Goal: Task Accomplishment & Management: Use online tool/utility

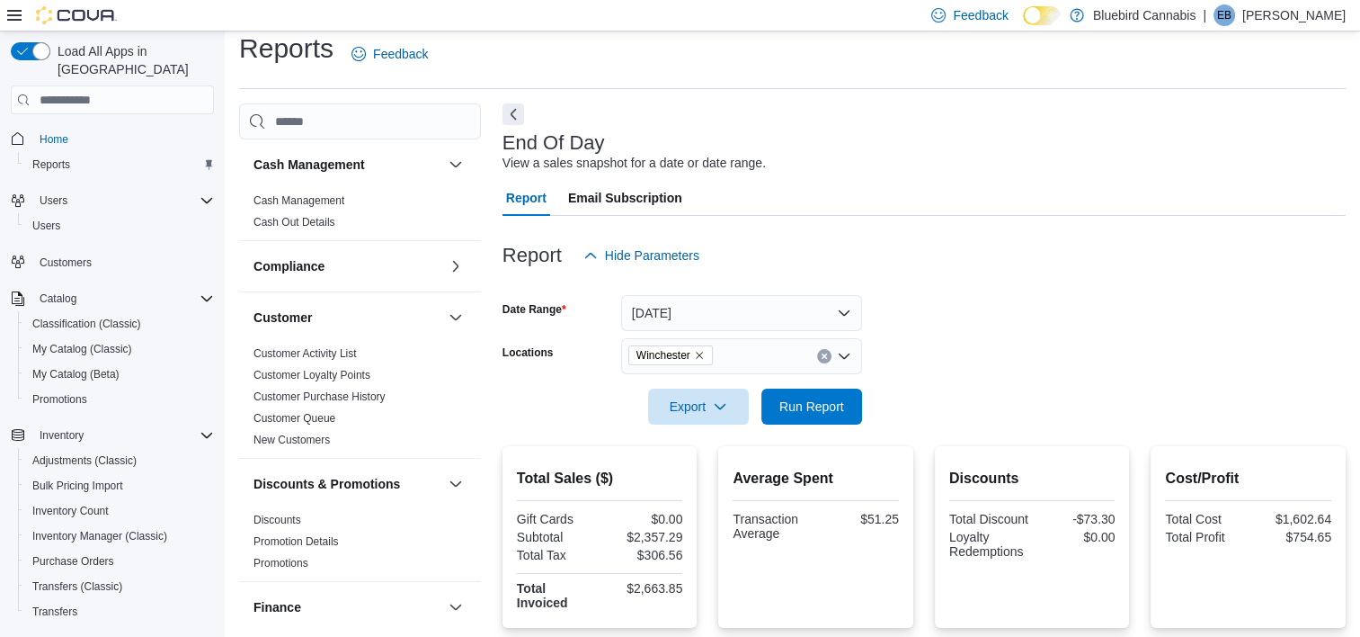
scroll to position [219, 0]
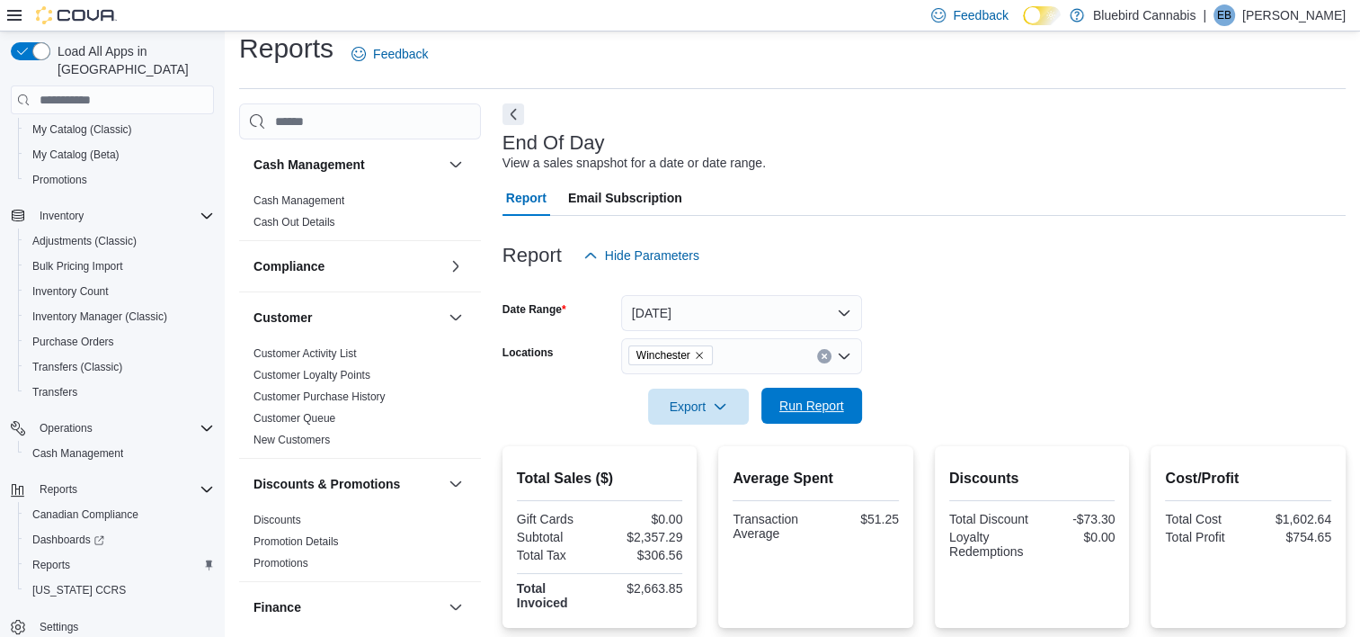
click at [827, 401] on span "Run Report" at bounding box center [811, 405] width 65 height 18
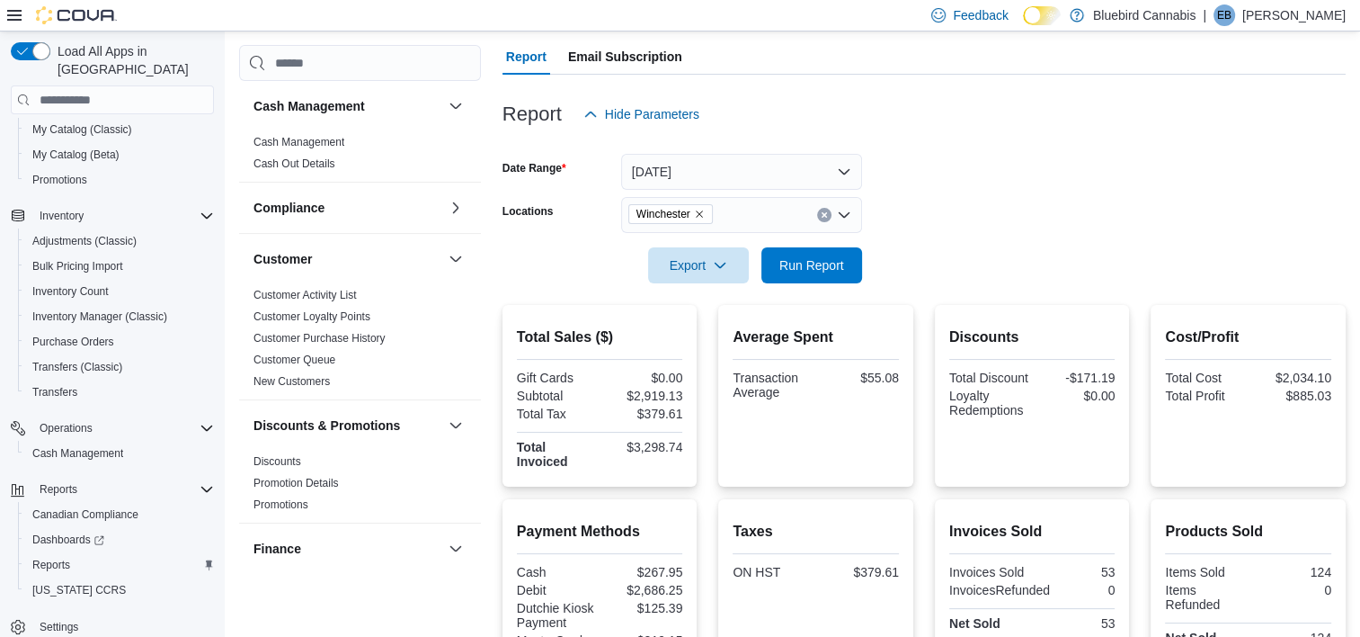
scroll to position [156, 0]
click at [706, 218] on span "Winchester" at bounding box center [670, 215] width 85 height 20
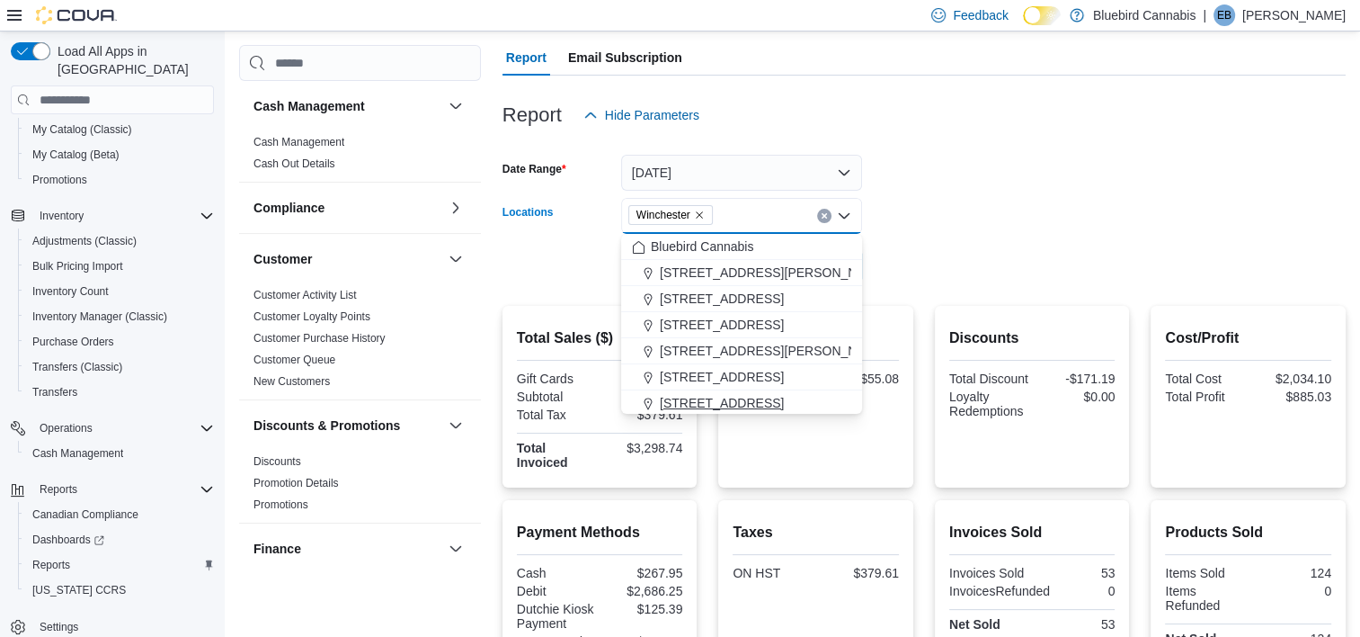
click at [715, 399] on span "[STREET_ADDRESS]" at bounding box center [722, 403] width 124 height 18
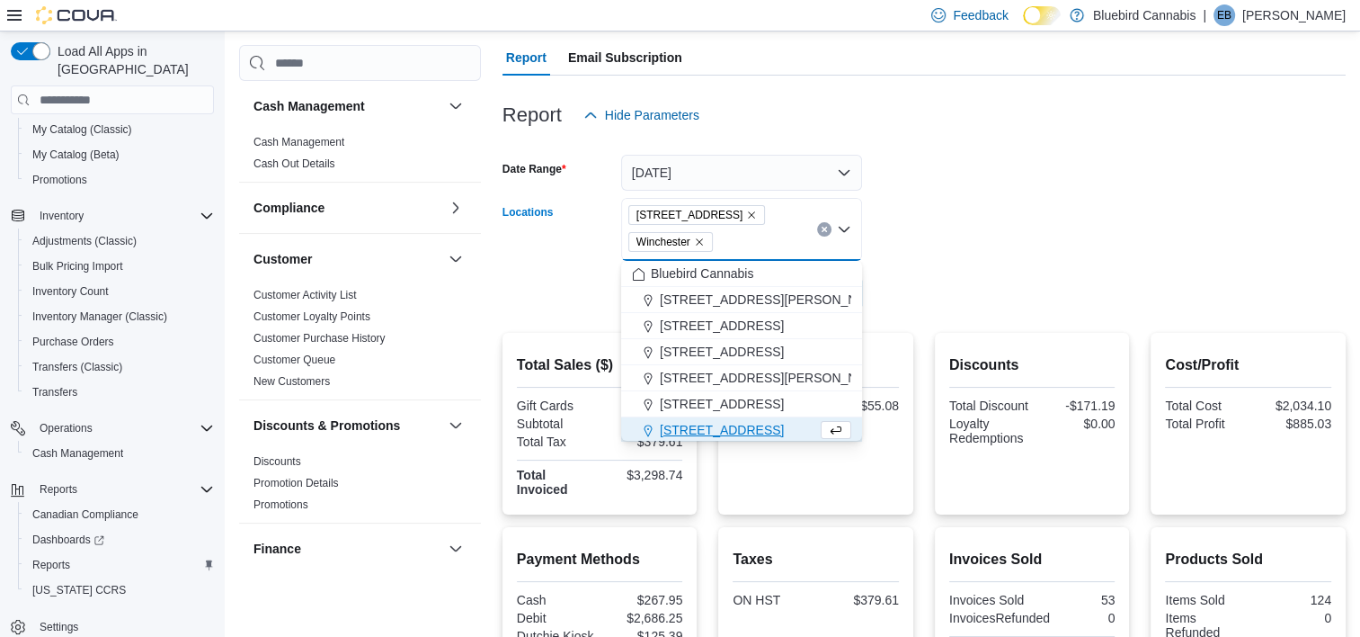
scroll to position [3, 0]
click at [757, 209] on icon "Remove 5530 Manotick Main St. from selection in this group" at bounding box center [751, 214] width 11 height 11
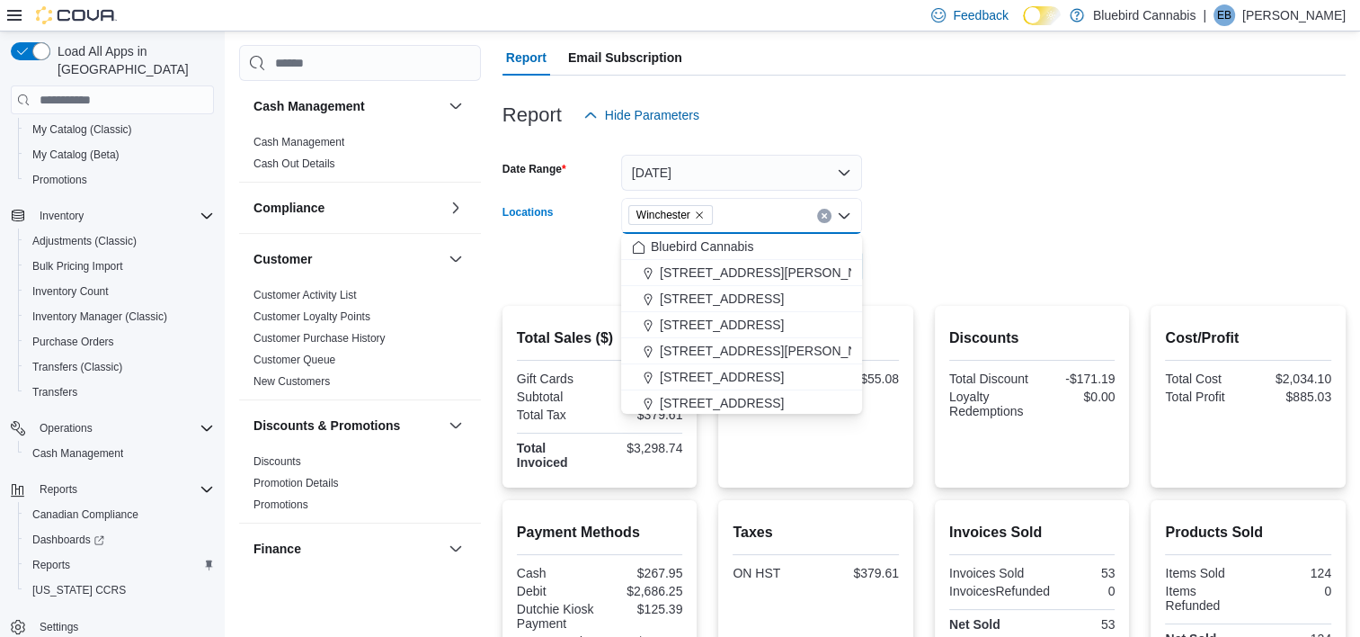
click at [1150, 214] on form "Date Range [DATE] Locations [GEOGRAPHIC_DATA] Combo box. Selected. [GEOGRAPHIC_…" at bounding box center [924, 208] width 843 height 151
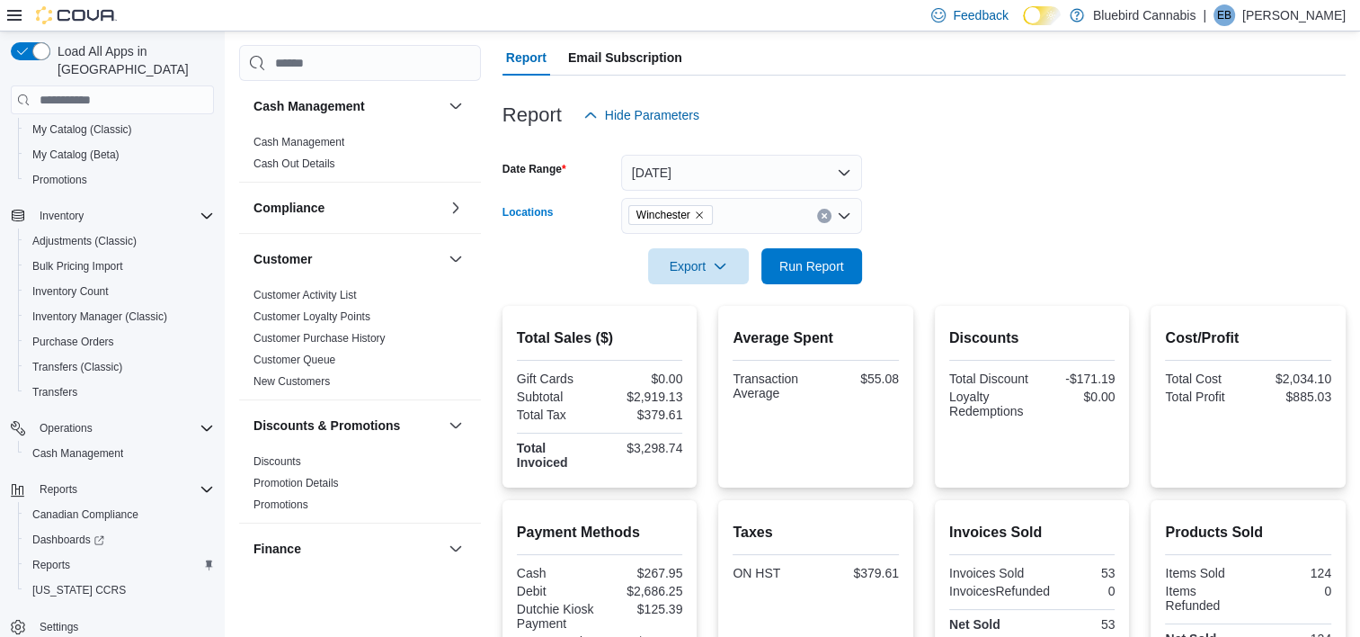
click at [702, 213] on icon "Remove Winchester from selection in this group" at bounding box center [699, 214] width 11 height 11
type input "***"
click at [699, 248] on span "[STREET_ADDRESS]" at bounding box center [722, 246] width 124 height 18
click at [1137, 218] on form "Date Range [DATE] Locations [STREET_ADDRESS] Export Run Report" at bounding box center [924, 208] width 843 height 151
click at [807, 272] on span "Run Report" at bounding box center [811, 265] width 65 height 18
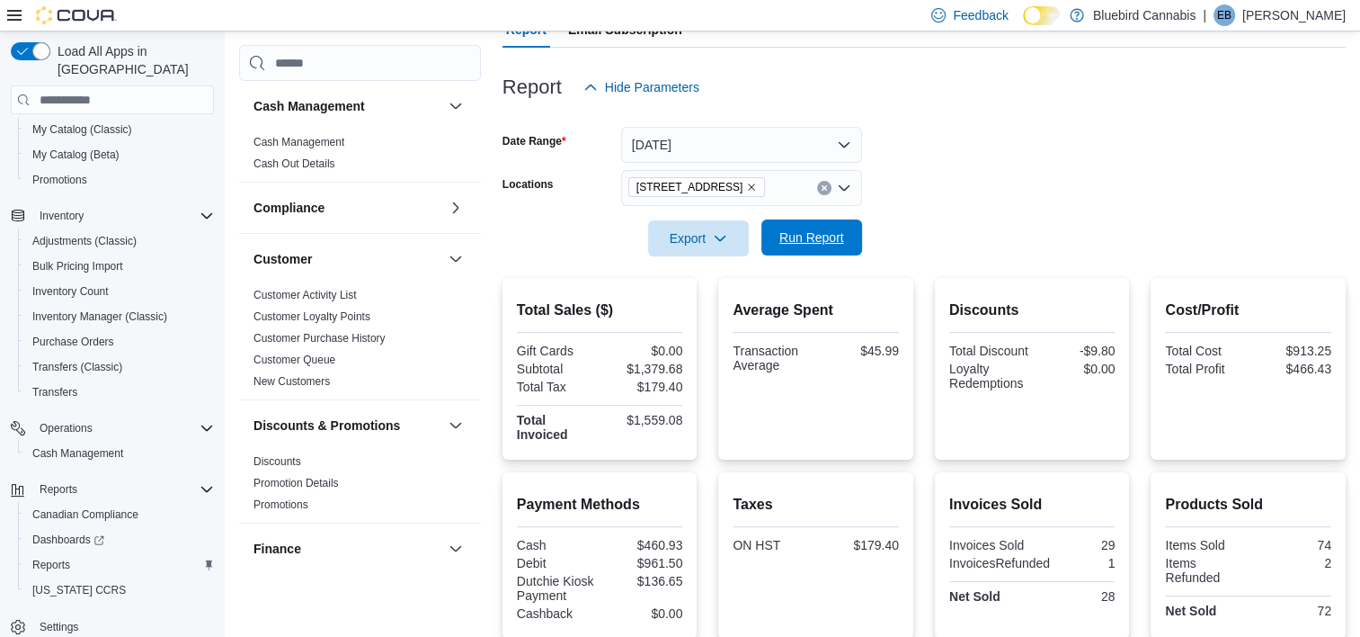
scroll to position [183, 0]
click at [757, 188] on icon "Remove 5530 Manotick Main St. from selection in this group" at bounding box center [751, 187] width 11 height 11
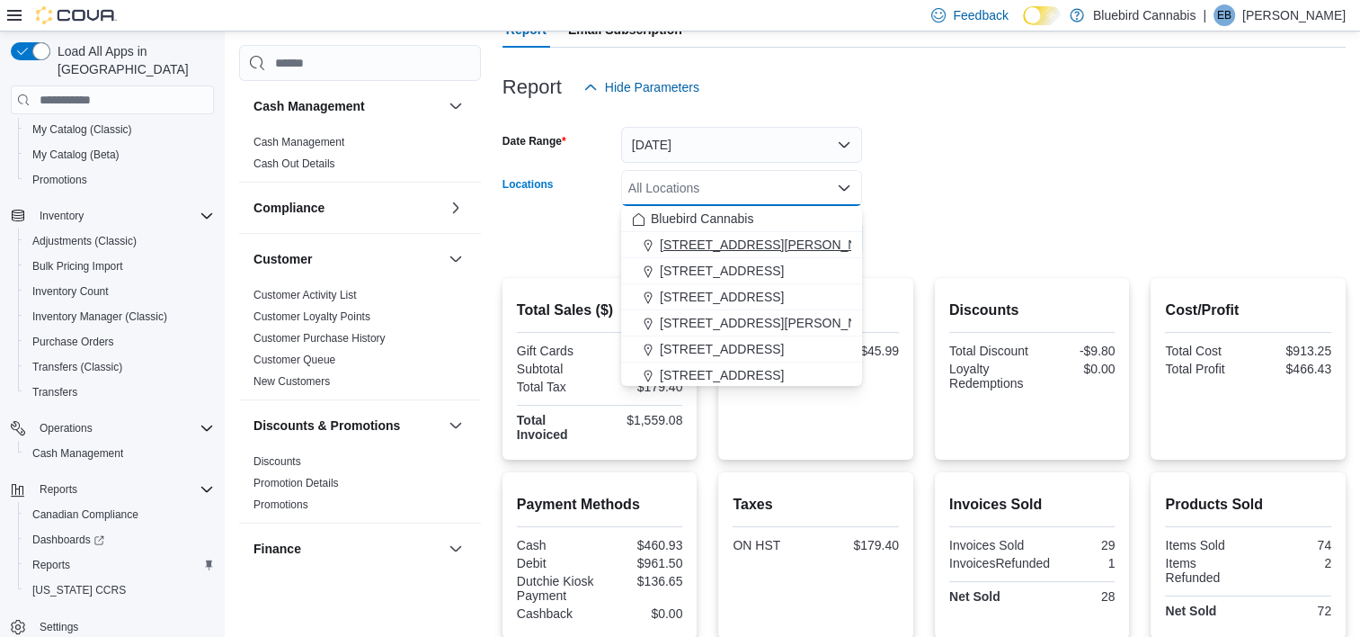
click at [732, 245] on span "[STREET_ADDRESS][PERSON_NAME]" at bounding box center [774, 245] width 228 height 18
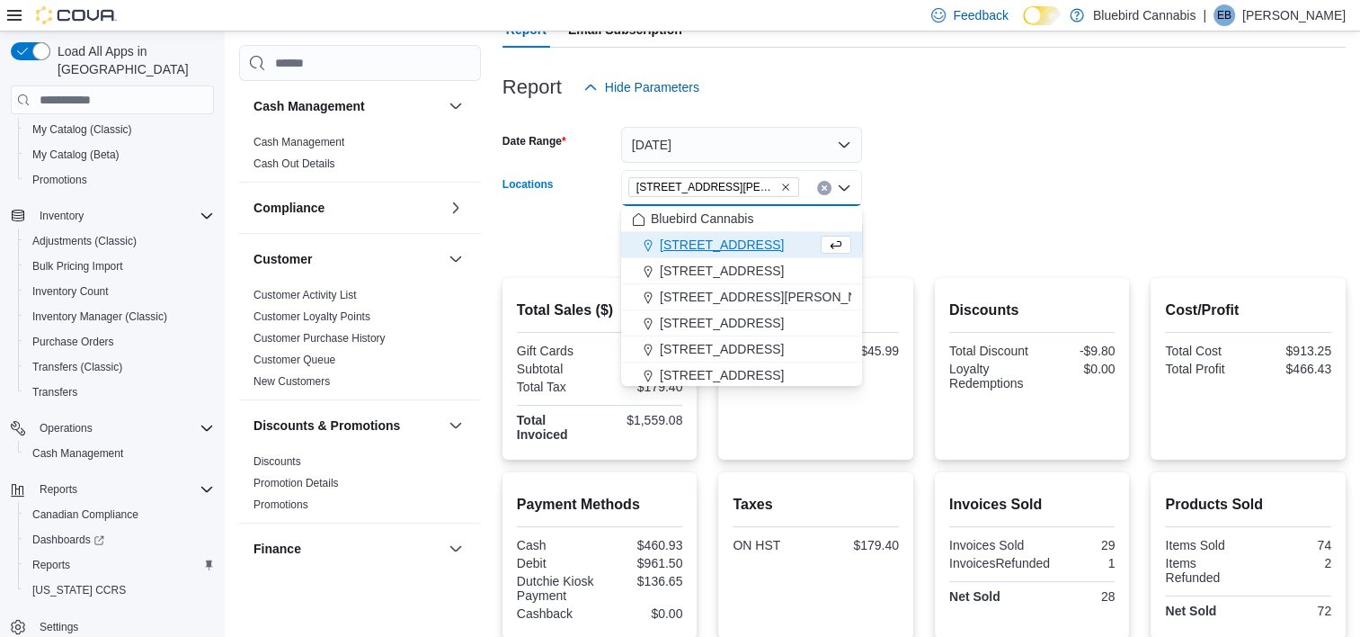
click at [963, 203] on form "Date Range [DATE] Locations [STREET_ADDRESS][PERSON_NAME] Combo box. Selected. …" at bounding box center [924, 180] width 843 height 151
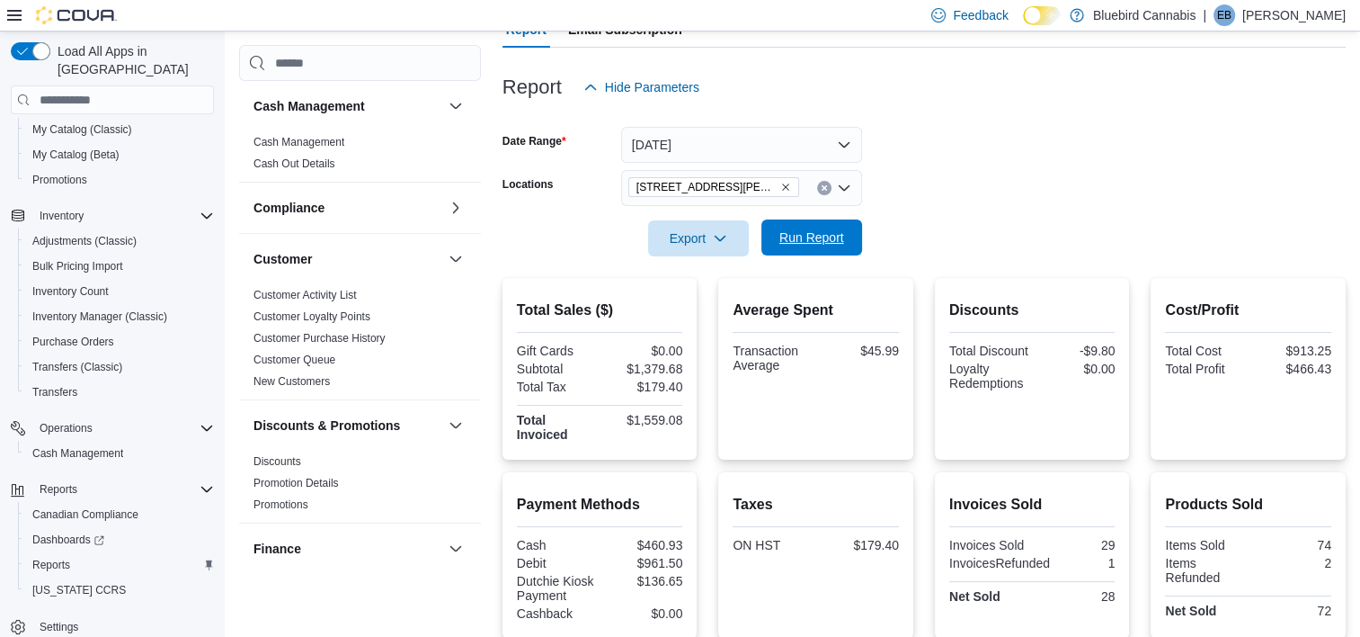
click at [804, 227] on span "Run Report" at bounding box center [811, 237] width 79 height 36
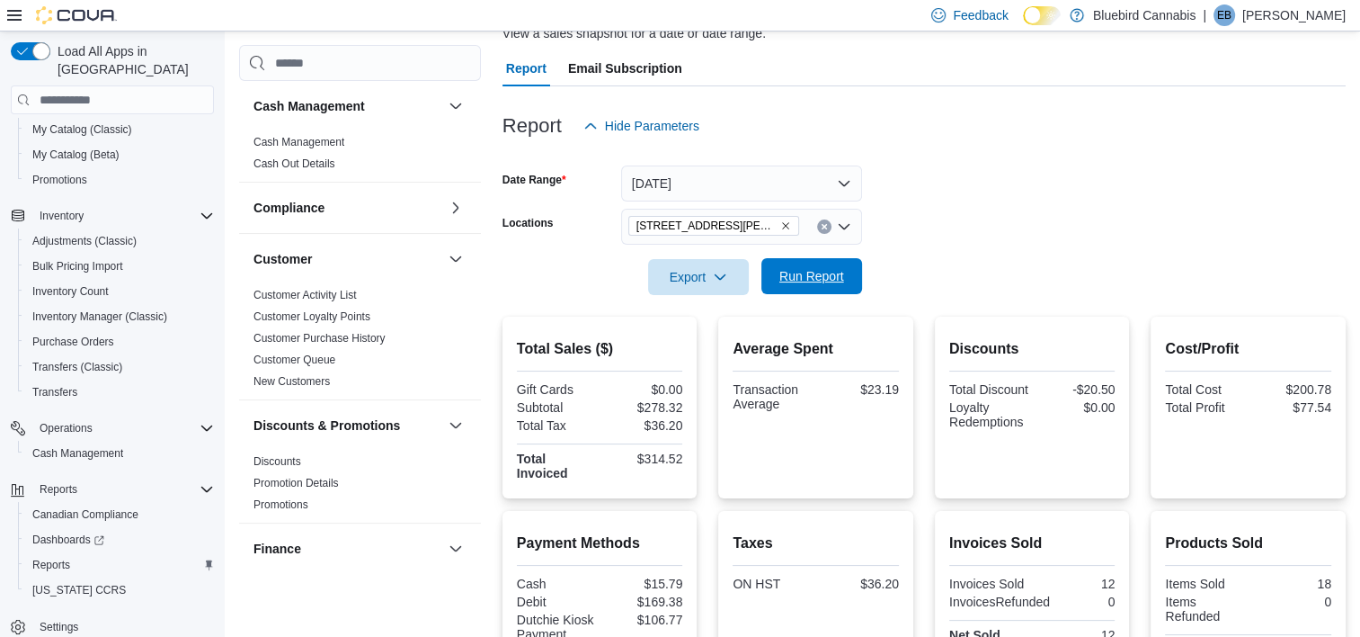
scroll to position [144, 0]
click at [780, 222] on icon "Remove 1356 Clyde Ave. from selection in this group" at bounding box center [785, 226] width 11 height 11
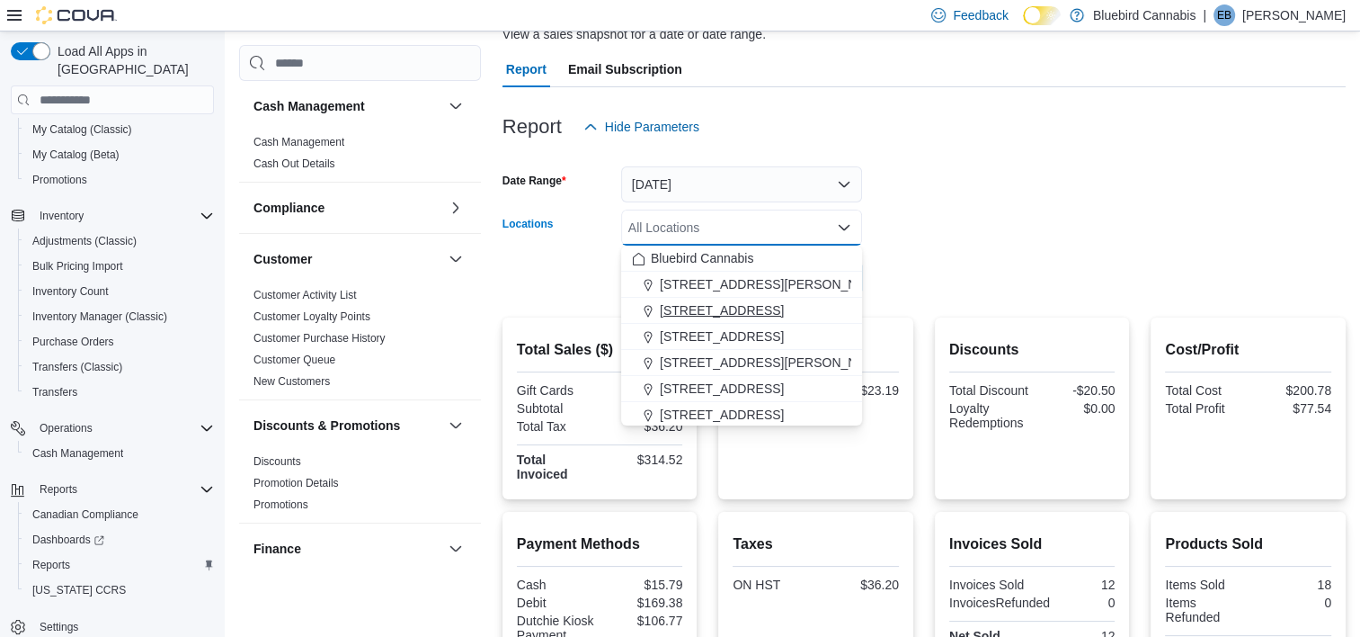
click at [710, 308] on span "[STREET_ADDRESS]" at bounding box center [722, 310] width 124 height 18
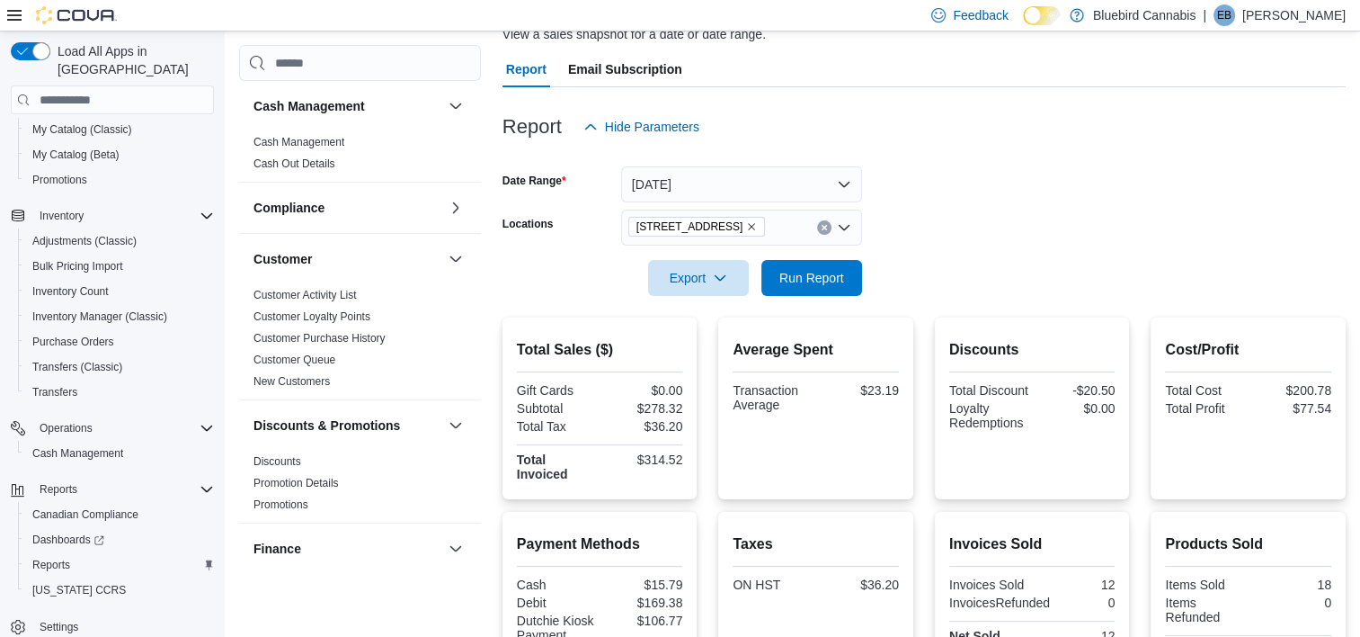
click at [1055, 158] on div at bounding box center [924, 156] width 843 height 22
click at [792, 281] on span "Run Report" at bounding box center [811, 277] width 65 height 18
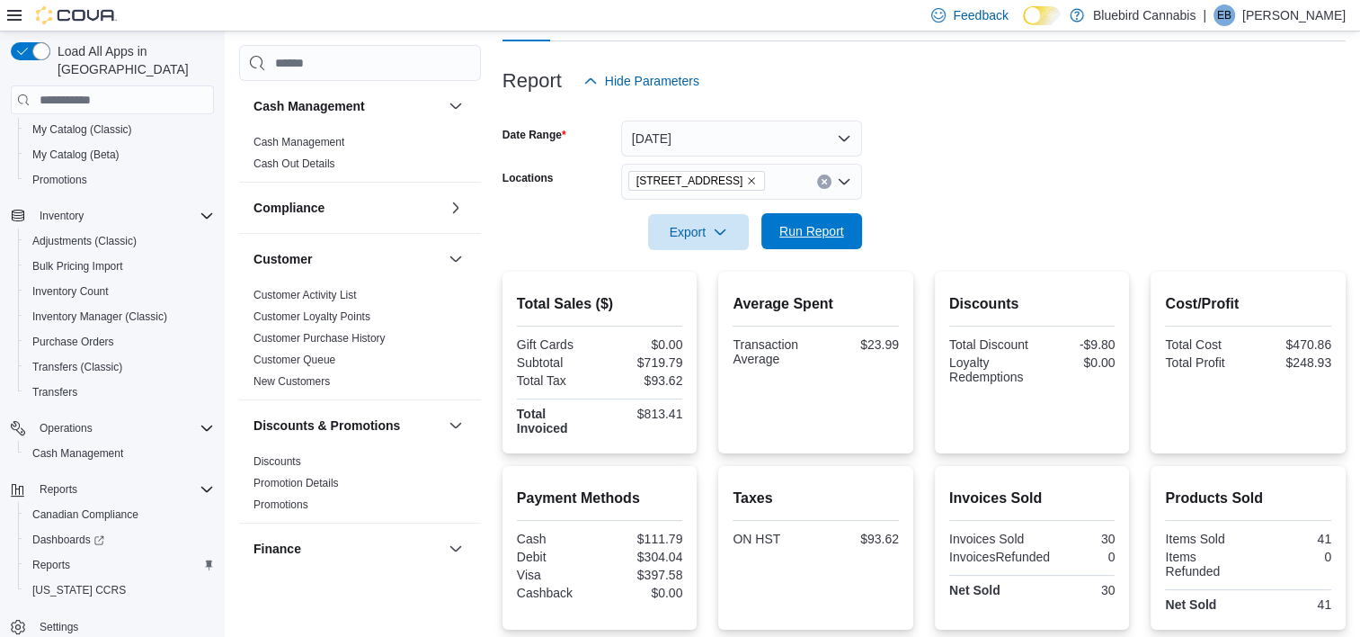
scroll to position [33, 0]
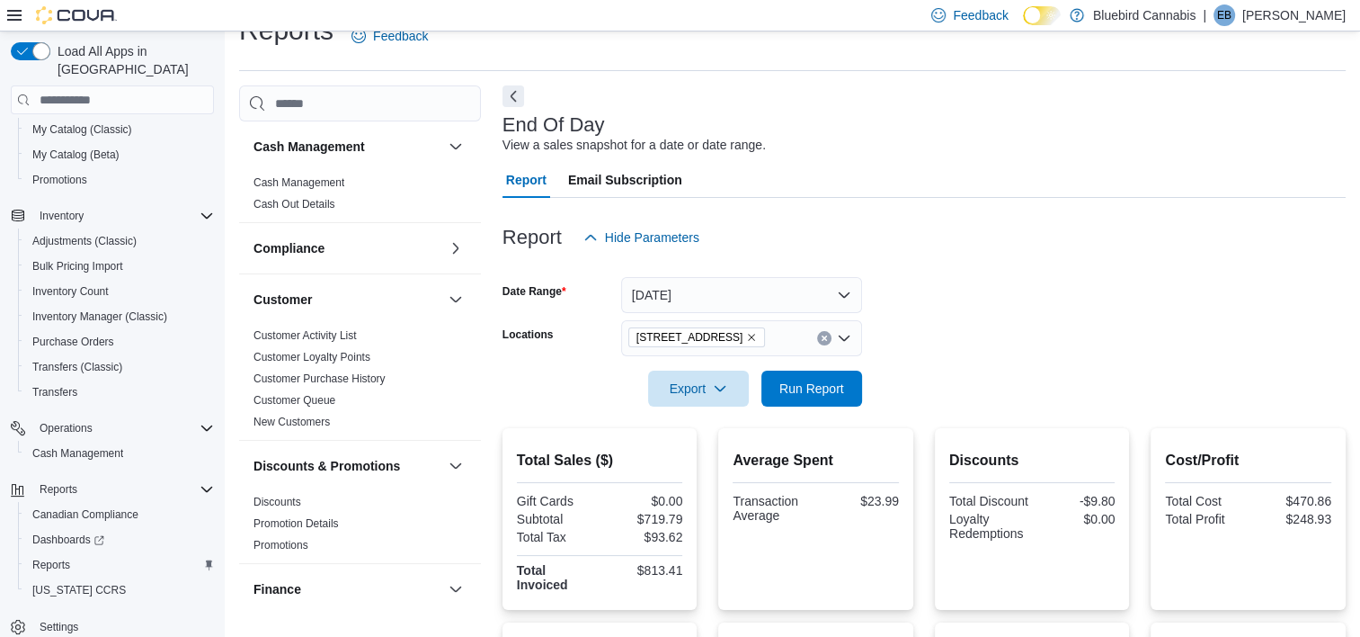
click at [746, 336] on icon "Remove 203 1/2 Queen Street from selection in this group" at bounding box center [751, 337] width 11 height 11
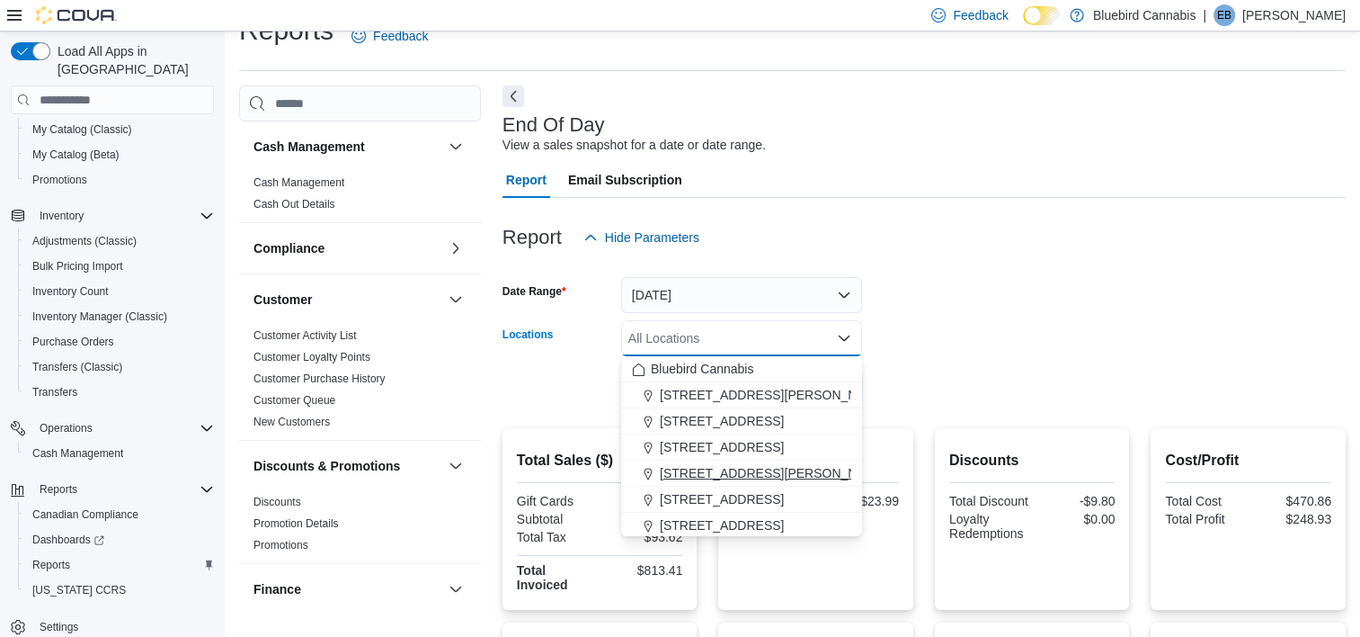
click at [733, 476] on span "[STREET_ADDRESS][PERSON_NAME]" at bounding box center [774, 473] width 228 height 18
click at [1000, 280] on form "Date Range [DATE] Locations [STREET_ADDRESS][PERSON_NAME] Combo box. Selected. …" at bounding box center [924, 330] width 843 height 151
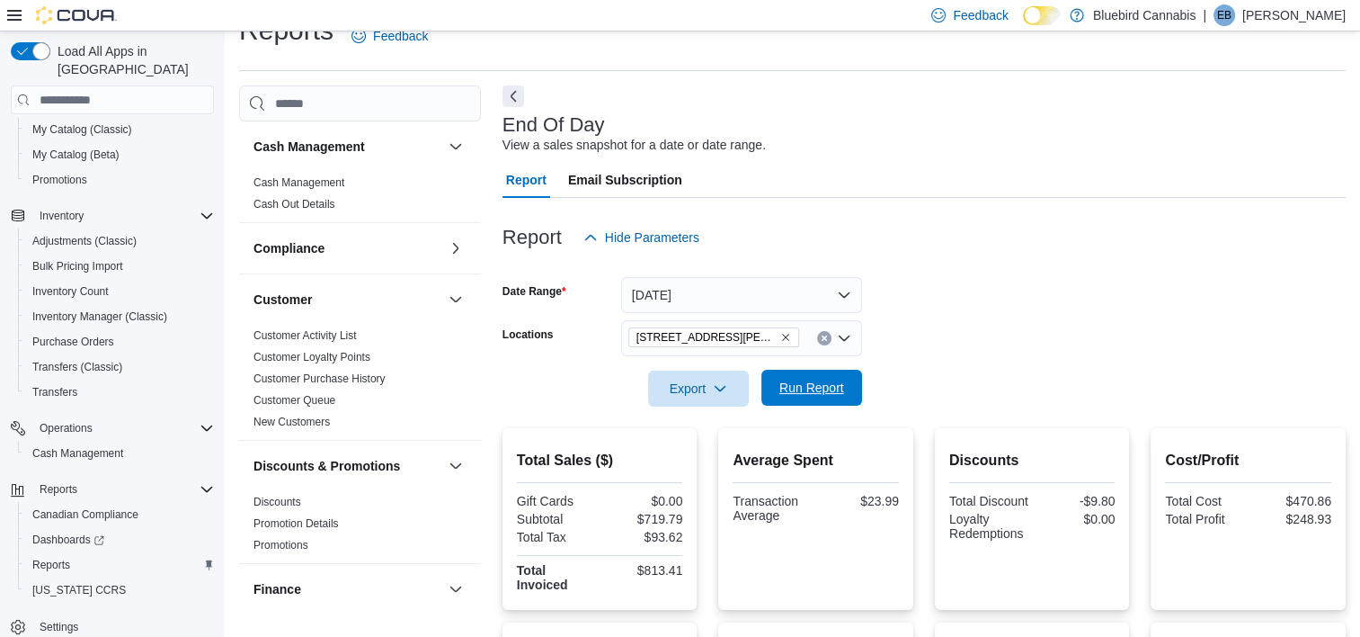
click at [848, 388] on span "Run Report" at bounding box center [811, 388] width 79 height 36
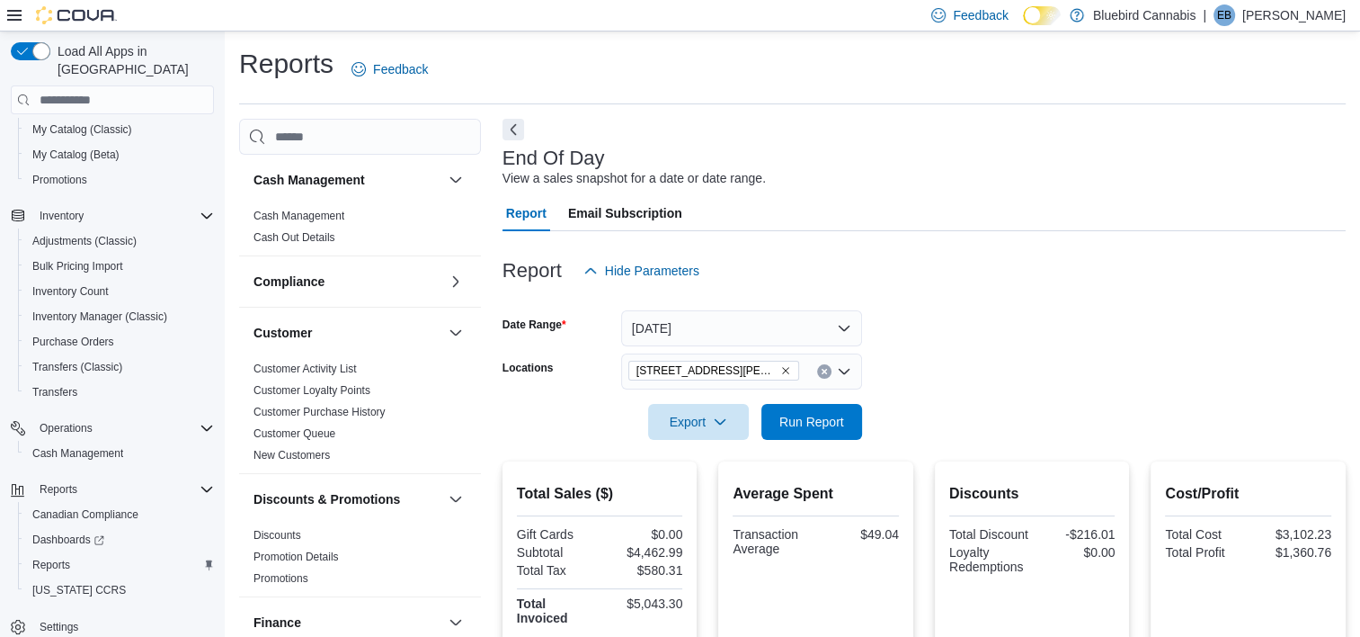
click at [788, 372] on icon "Remove 499 TERRY FOX DR., UNIT 60, Kanata from selection in this group" at bounding box center [785, 371] width 7 height 7
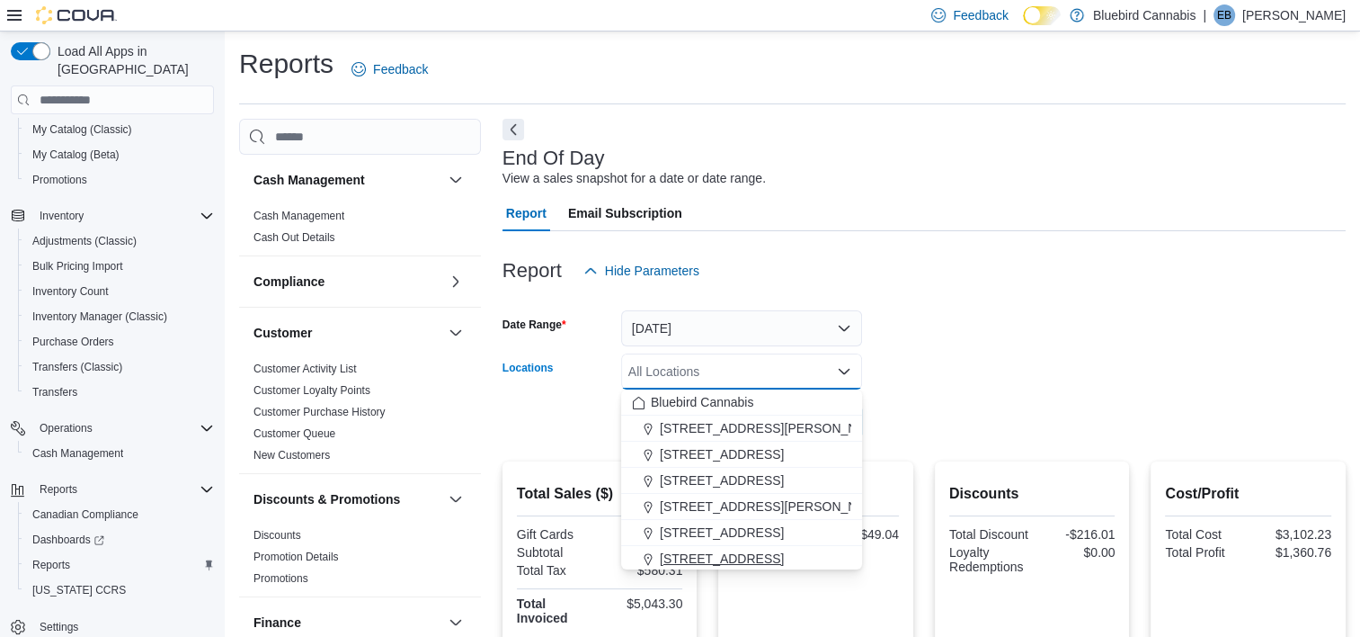
click at [761, 551] on span "[STREET_ADDRESS]" at bounding box center [722, 558] width 124 height 18
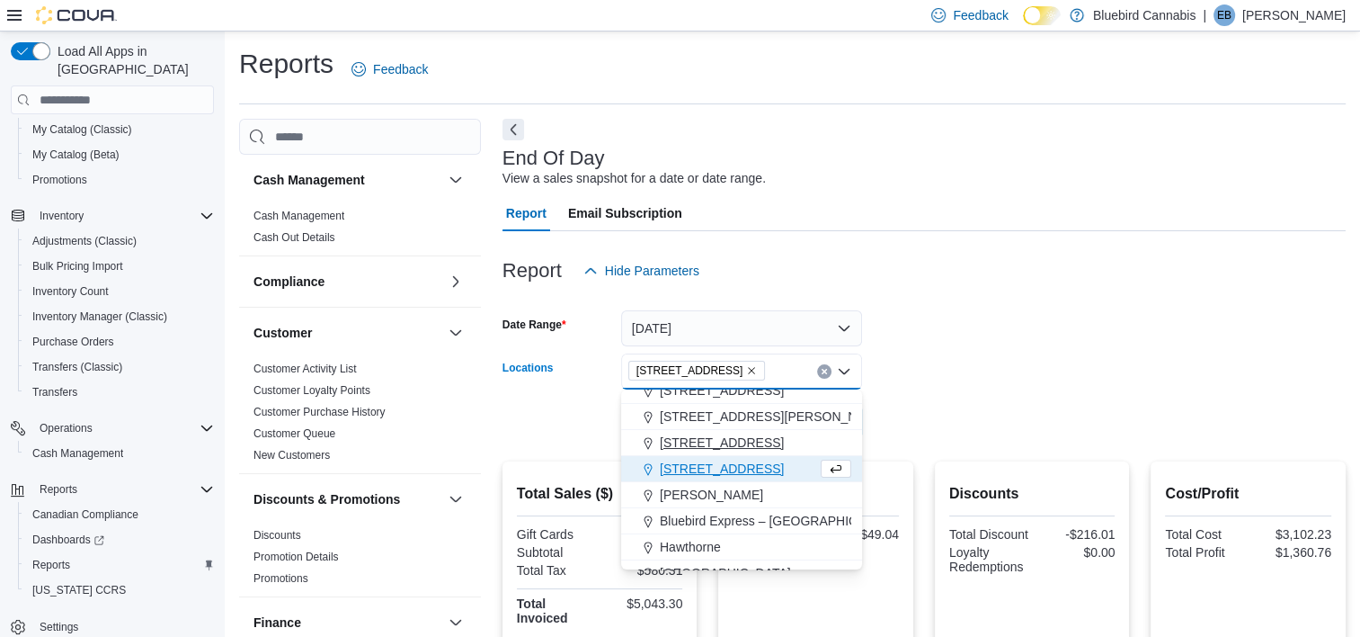
scroll to position [108, 0]
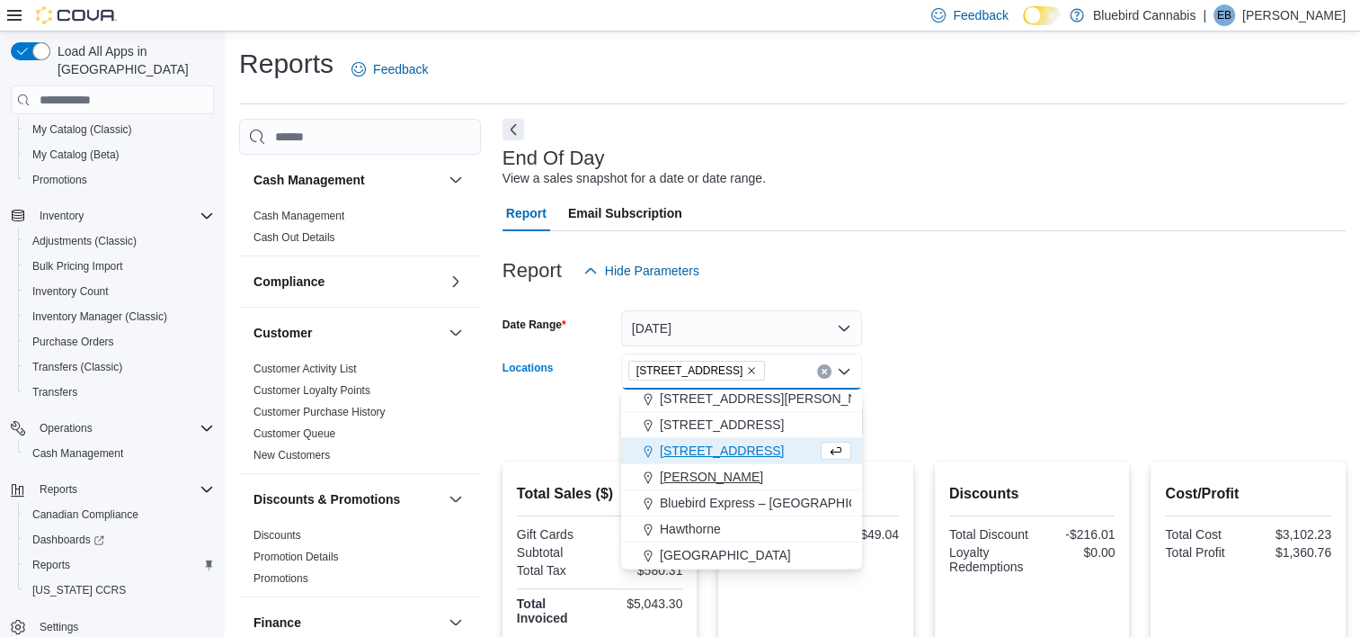
click at [707, 475] on div "[PERSON_NAME]" at bounding box center [741, 476] width 219 height 18
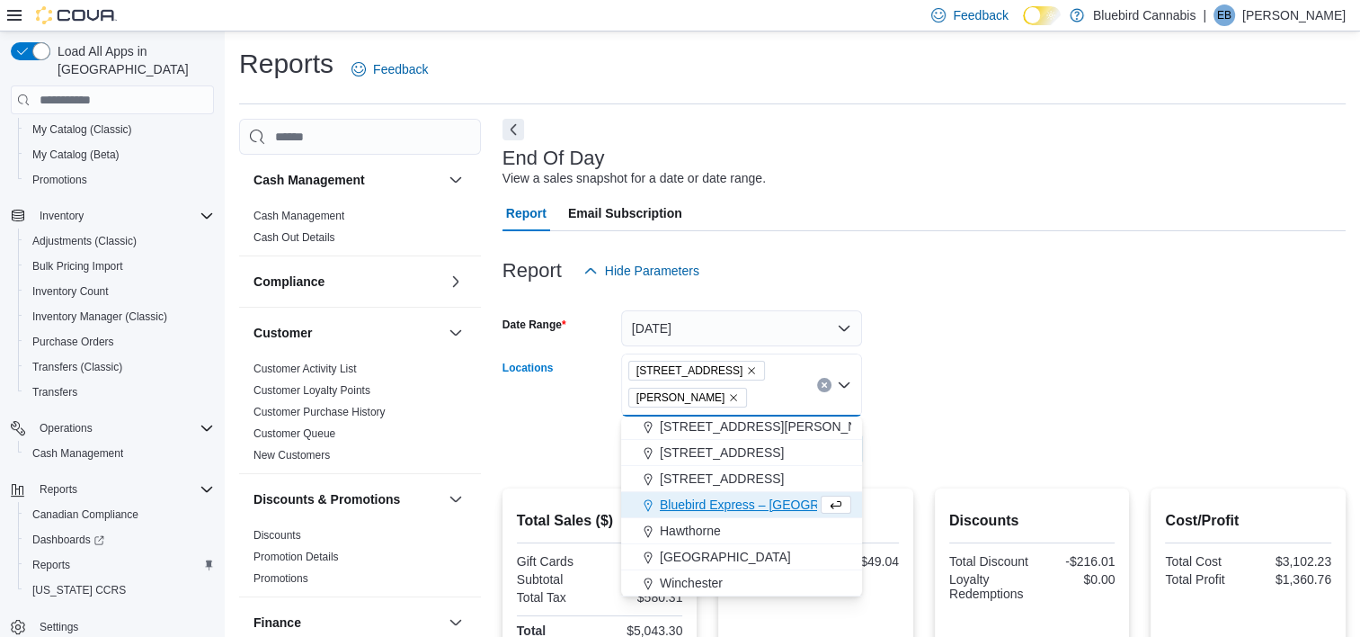
click at [965, 365] on form "Date Range [DATE] Locations [STREET_ADDRESS][PERSON_NAME] Selected. [STREET_ADD…" at bounding box center [924, 378] width 843 height 178
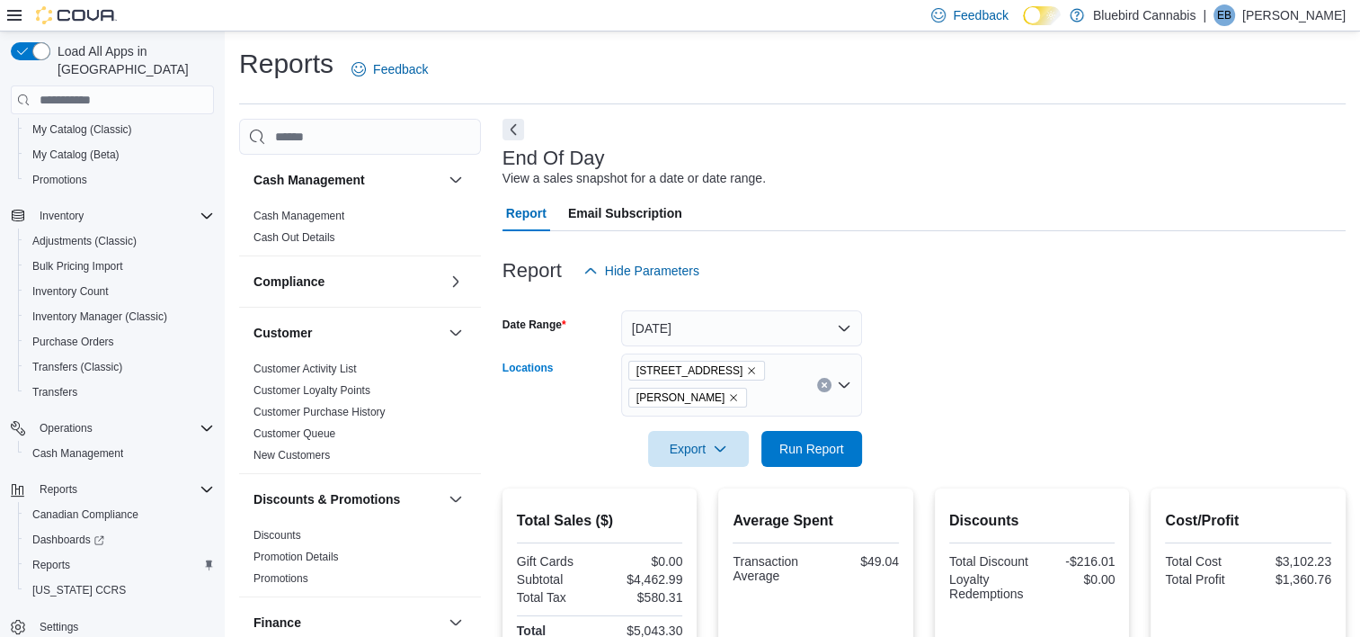
click at [757, 375] on icon "Remove 5530 Manotick Main St. from selection in this group" at bounding box center [751, 370] width 11 height 11
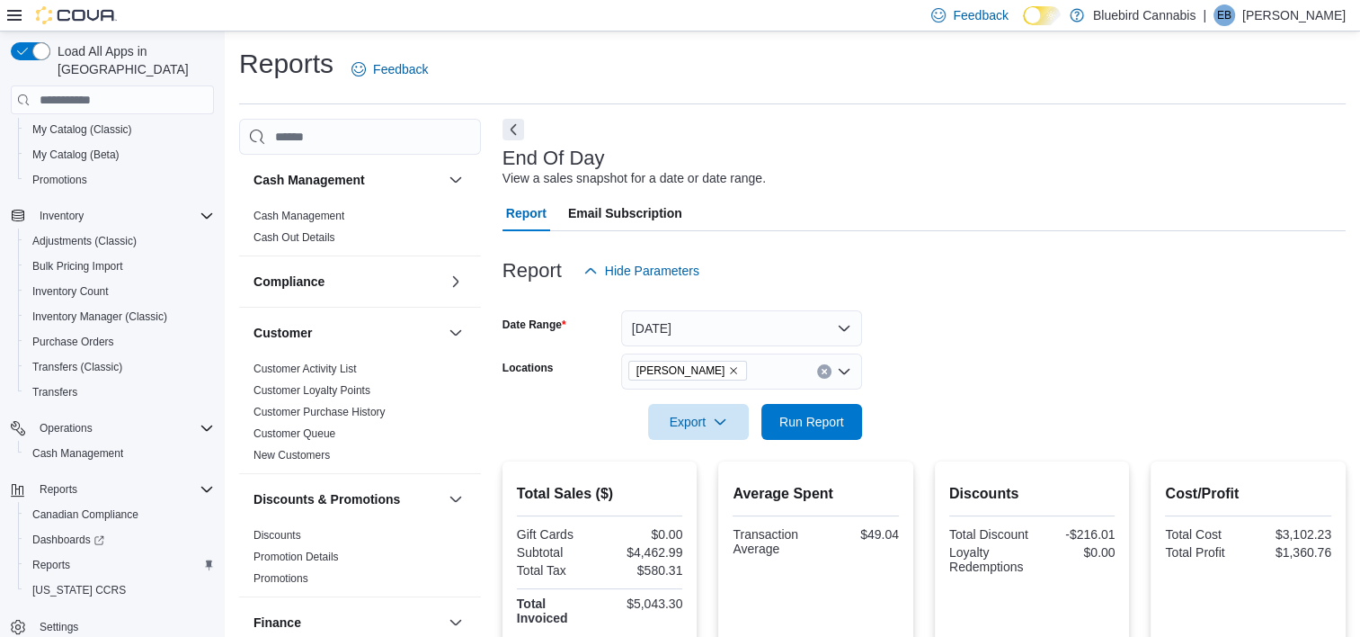
click at [1085, 395] on div at bounding box center [924, 396] width 843 height 14
click at [810, 424] on span "Run Report" at bounding box center [811, 421] width 65 height 18
click at [688, 377] on span "[PERSON_NAME]" at bounding box center [688, 370] width 103 height 18
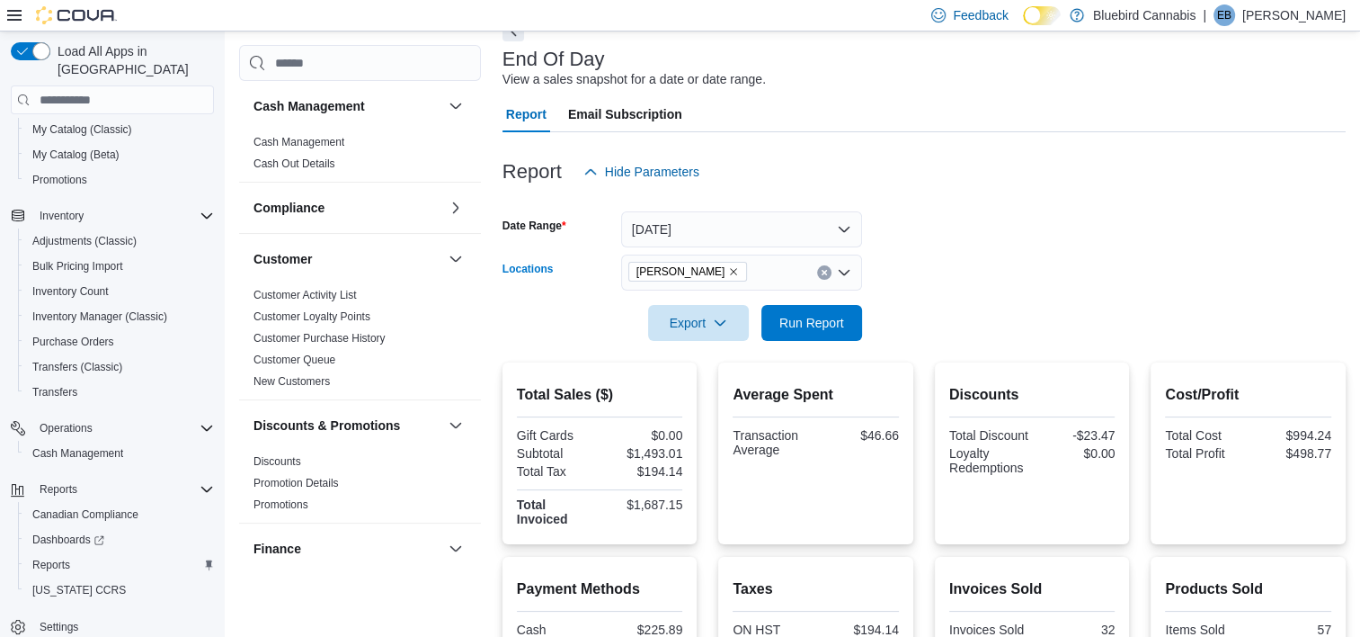
scroll to position [101, 0]
click at [728, 266] on icon "Remove Almonte from selection in this group" at bounding box center [733, 269] width 11 height 11
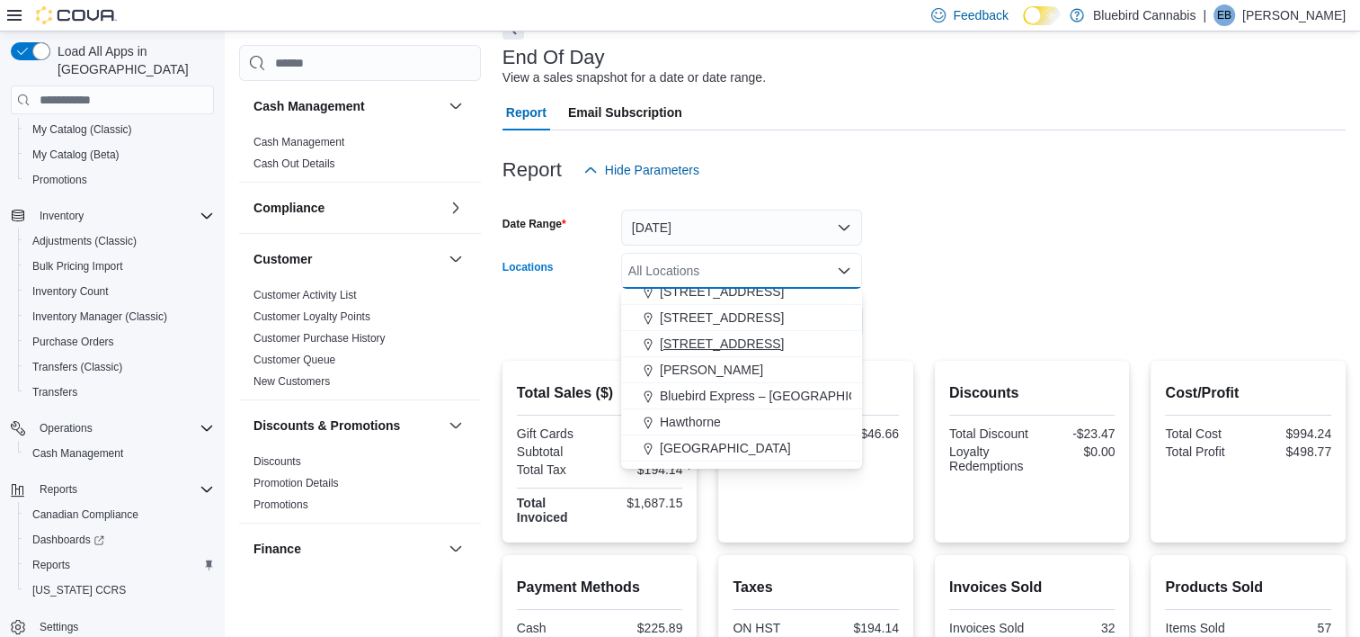
click at [699, 351] on span "[STREET_ADDRESS]" at bounding box center [722, 343] width 124 height 18
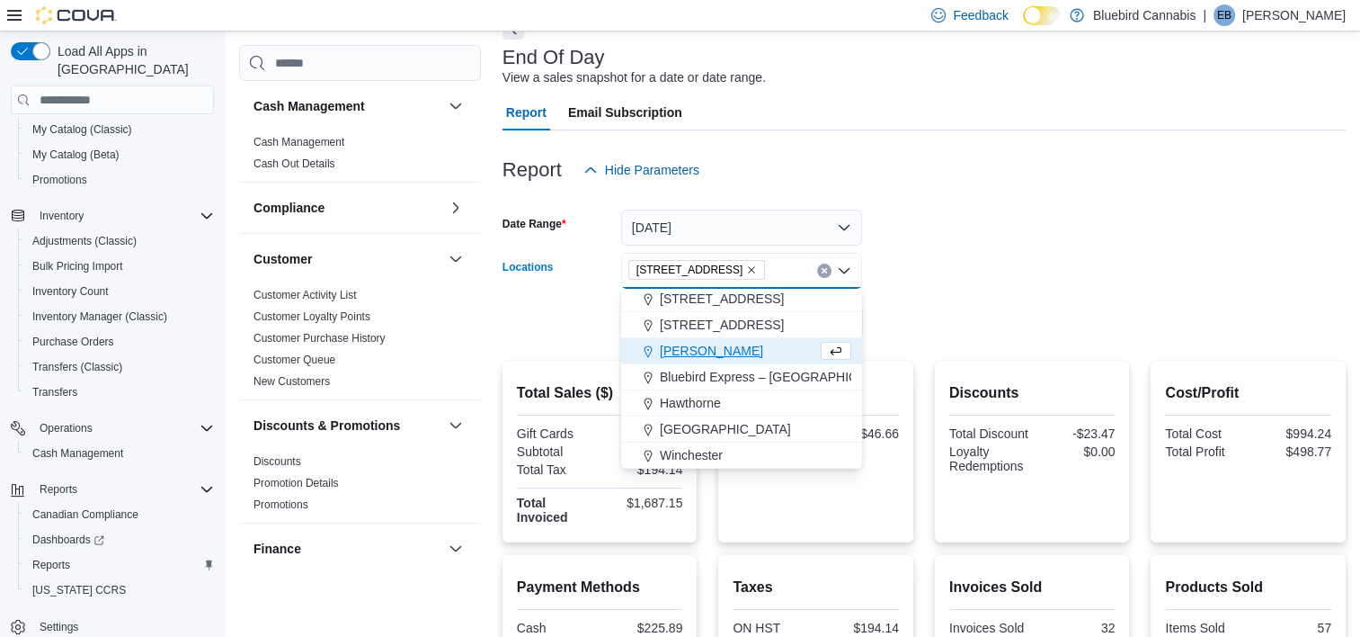
click at [1149, 259] on form "Date Range [DATE] Locations [STREET_ADDRESS] Selected. [STREET_ADDRESS]. Press …" at bounding box center [924, 263] width 843 height 151
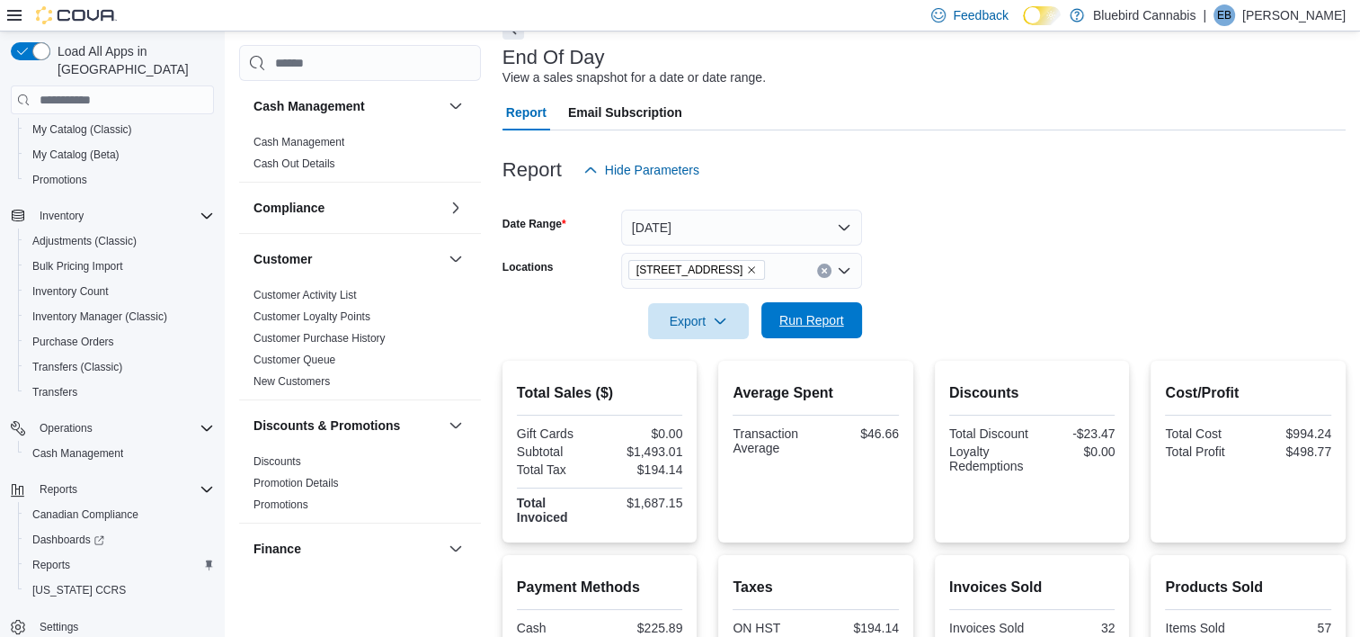
click at [798, 334] on span "Run Report" at bounding box center [811, 320] width 79 height 36
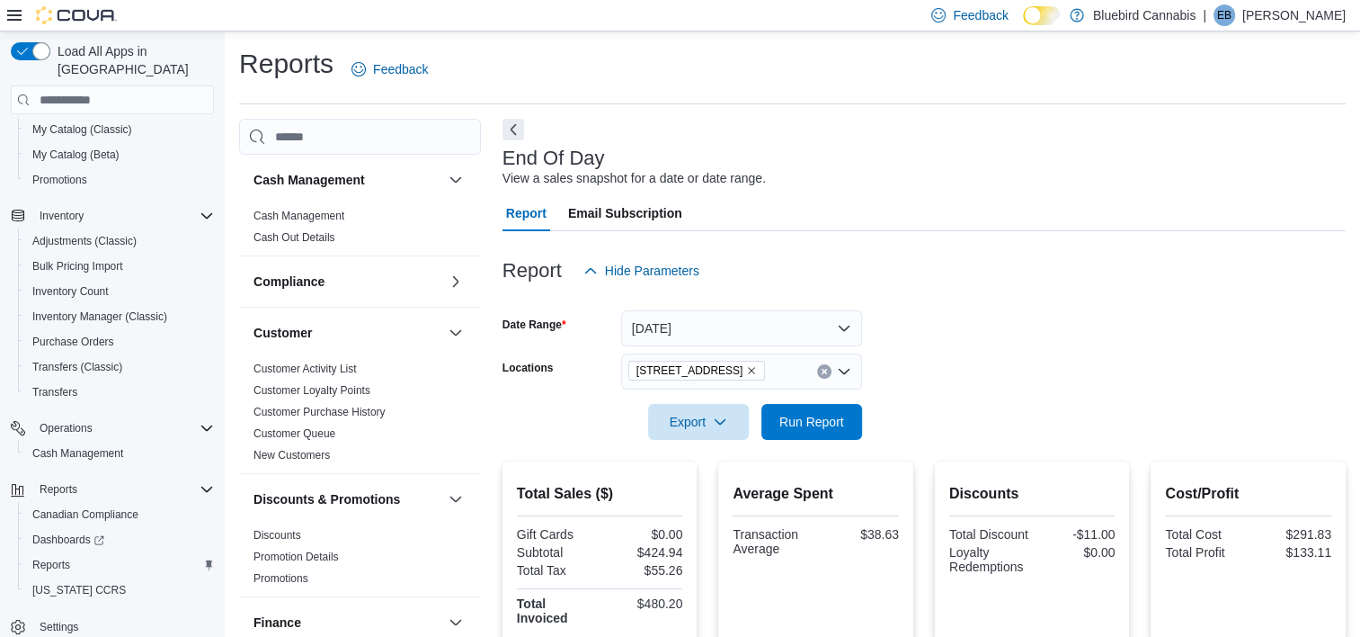
click at [748, 366] on icon "Remove 806 March Rd, Unit 2 from selection in this group" at bounding box center [751, 370] width 11 height 11
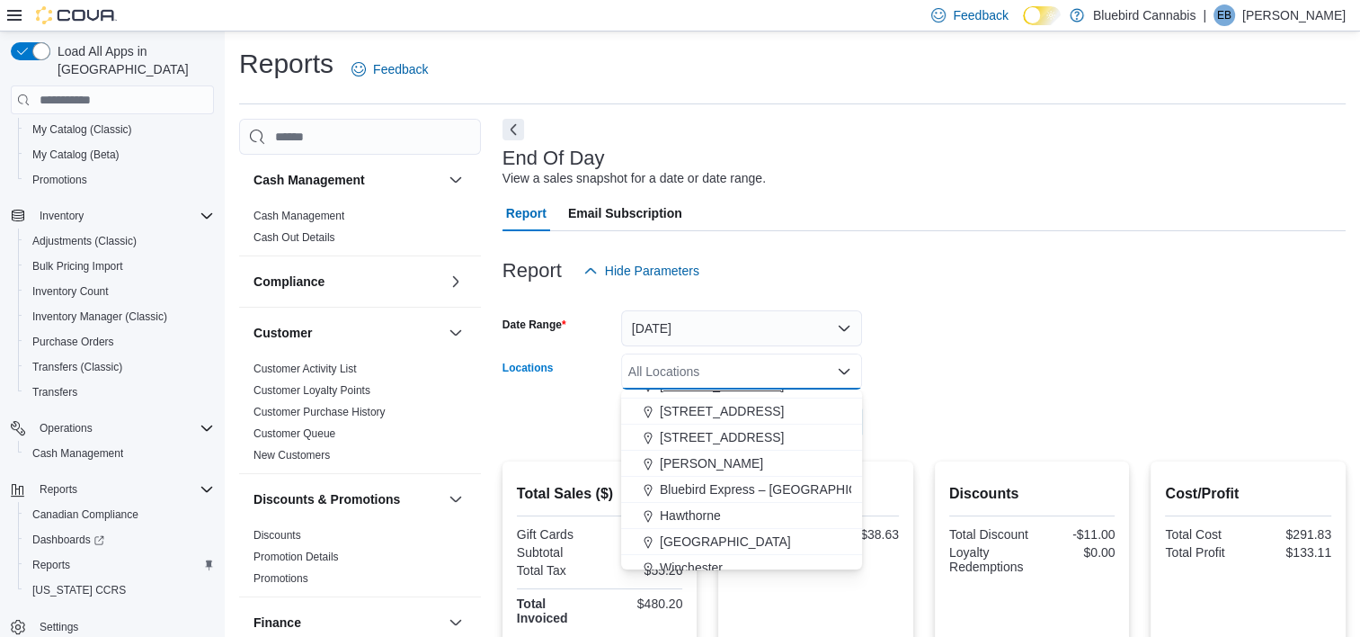
scroll to position [158, 0]
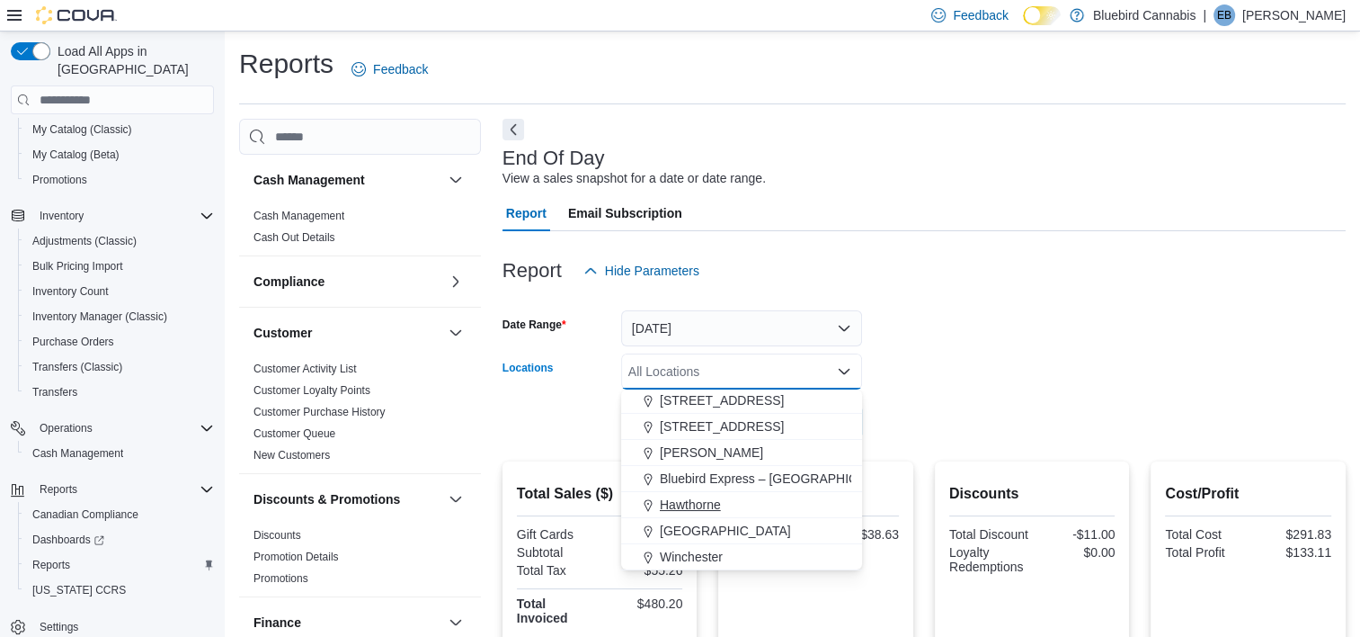
click at [704, 503] on span "Hawthorne" at bounding box center [690, 504] width 61 height 18
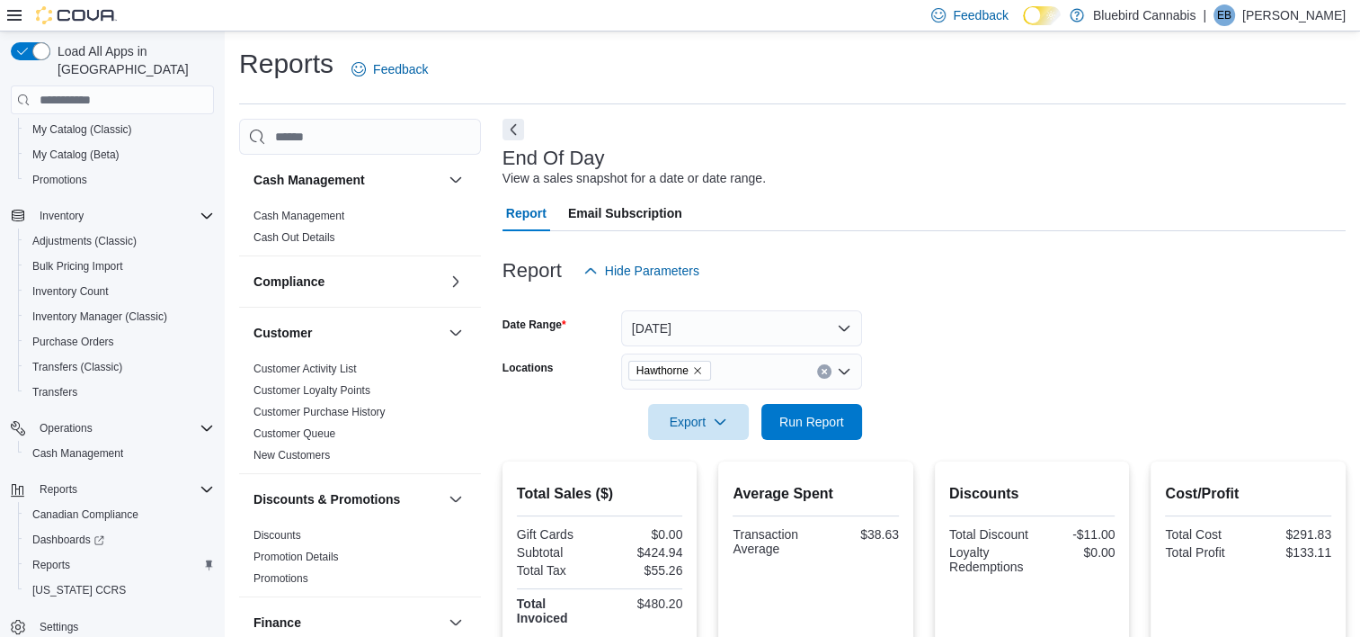
click at [1050, 298] on div at bounding box center [924, 300] width 843 height 22
click at [795, 427] on span "Run Report" at bounding box center [811, 421] width 65 height 18
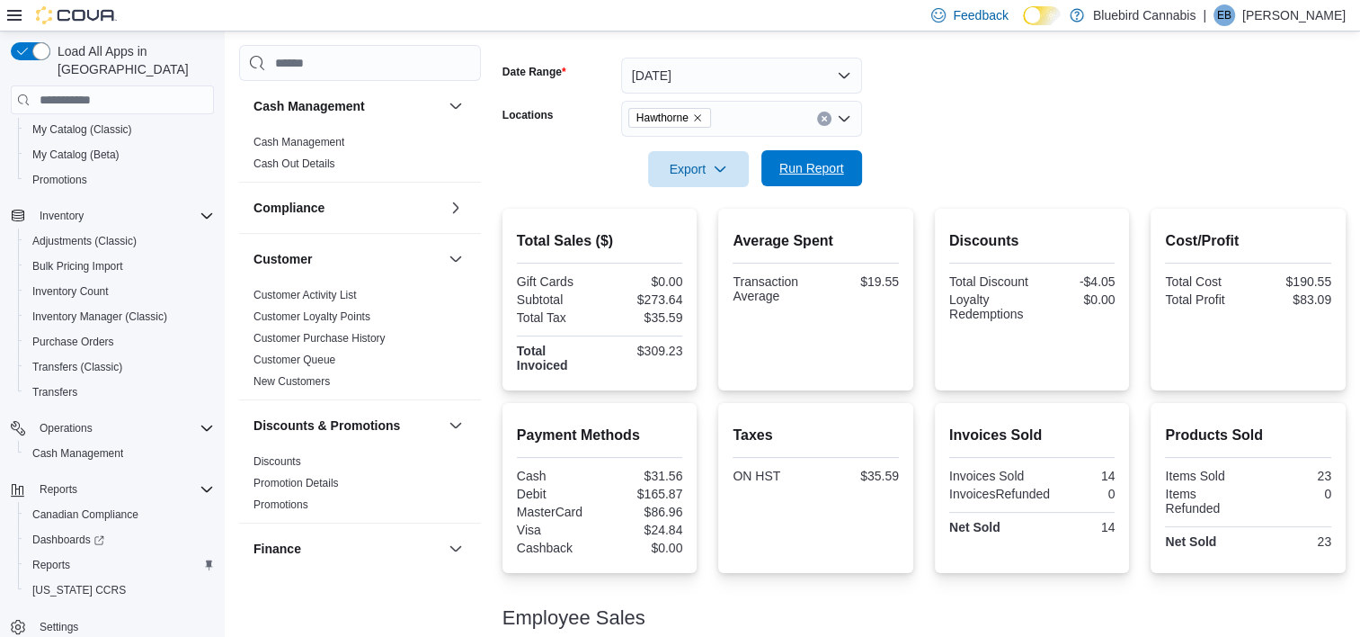
scroll to position [252, 0]
click at [698, 119] on icon "Remove Hawthorne from selection in this group" at bounding box center [697, 119] width 7 height 7
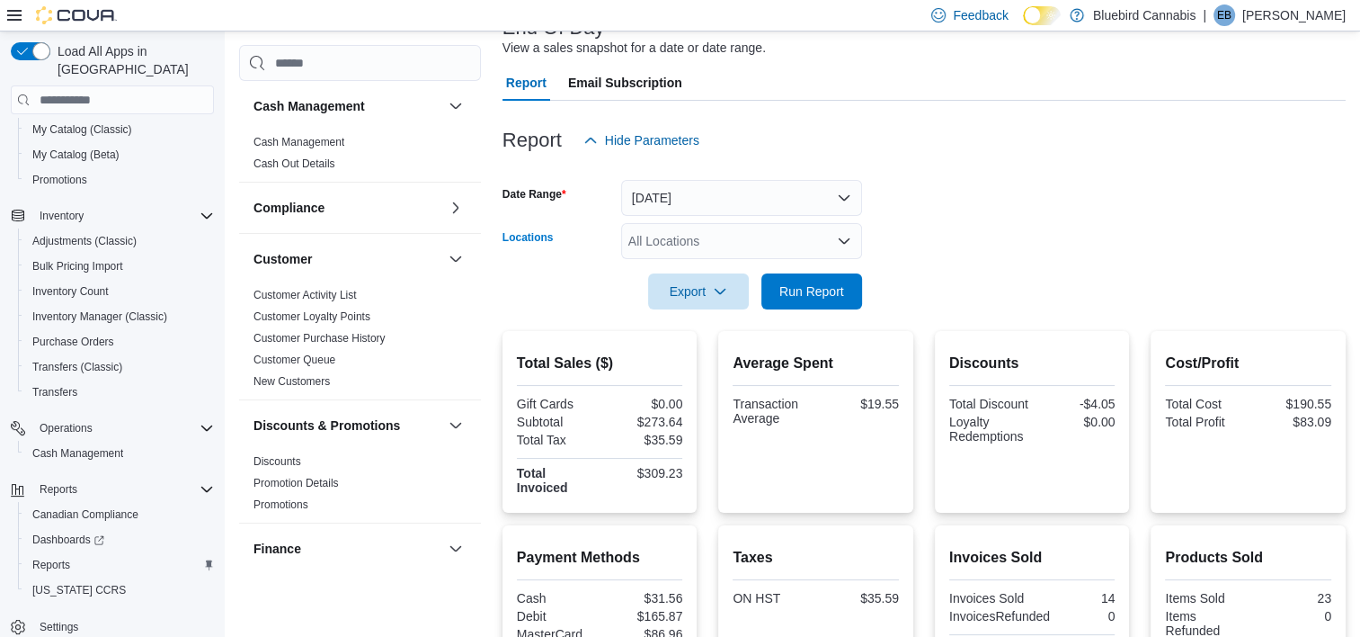
scroll to position [129, 0]
click at [712, 243] on div "All Locations Combo box. Selected. Combo box input. All Locations. Type some te…" at bounding box center [741, 242] width 241 height 36
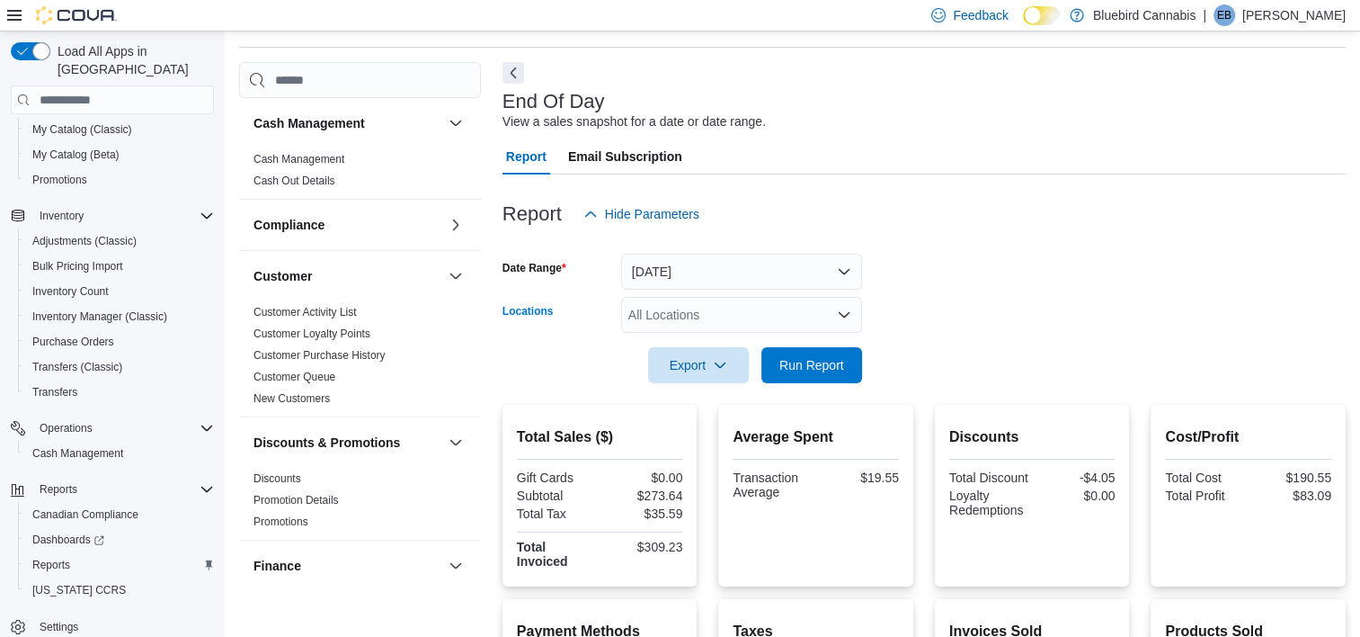
scroll to position [58, 0]
click at [681, 313] on div "All Locations Combo box. Selected. Combo box input. All Locations. Type some te…" at bounding box center [741, 314] width 241 height 36
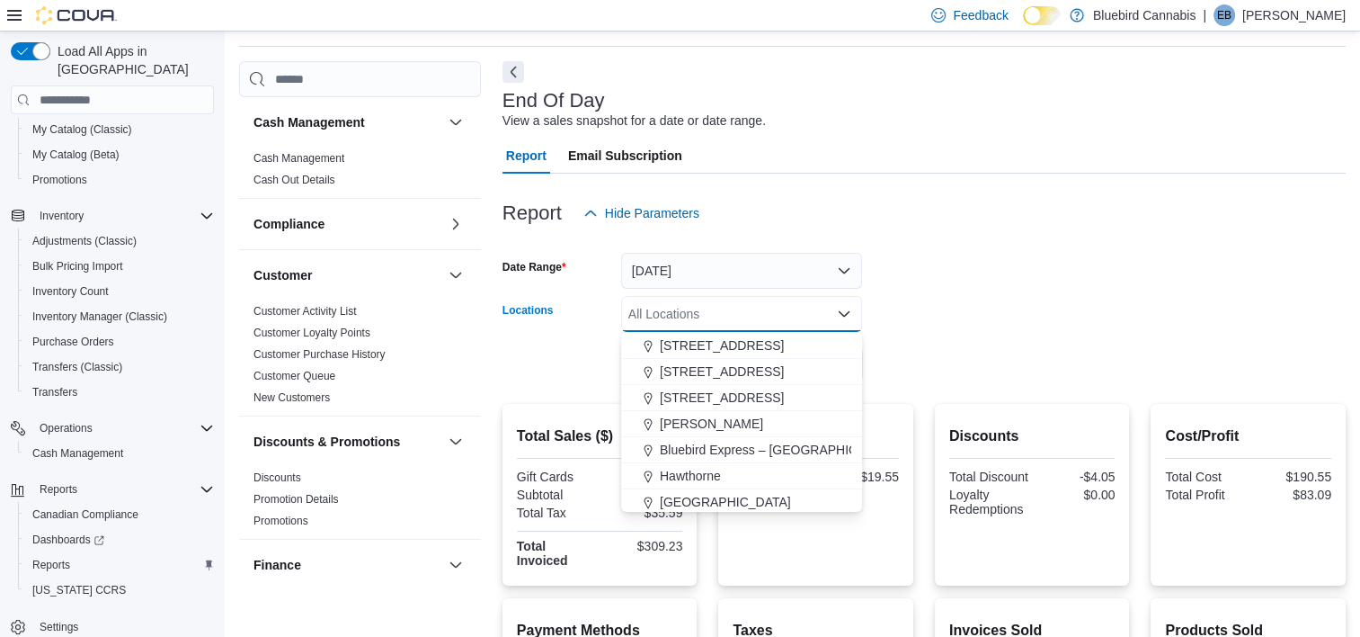
scroll to position [158, 0]
click at [691, 494] on span "Winchester" at bounding box center [691, 499] width 63 height 18
click at [1016, 332] on div at bounding box center [924, 339] width 843 height 14
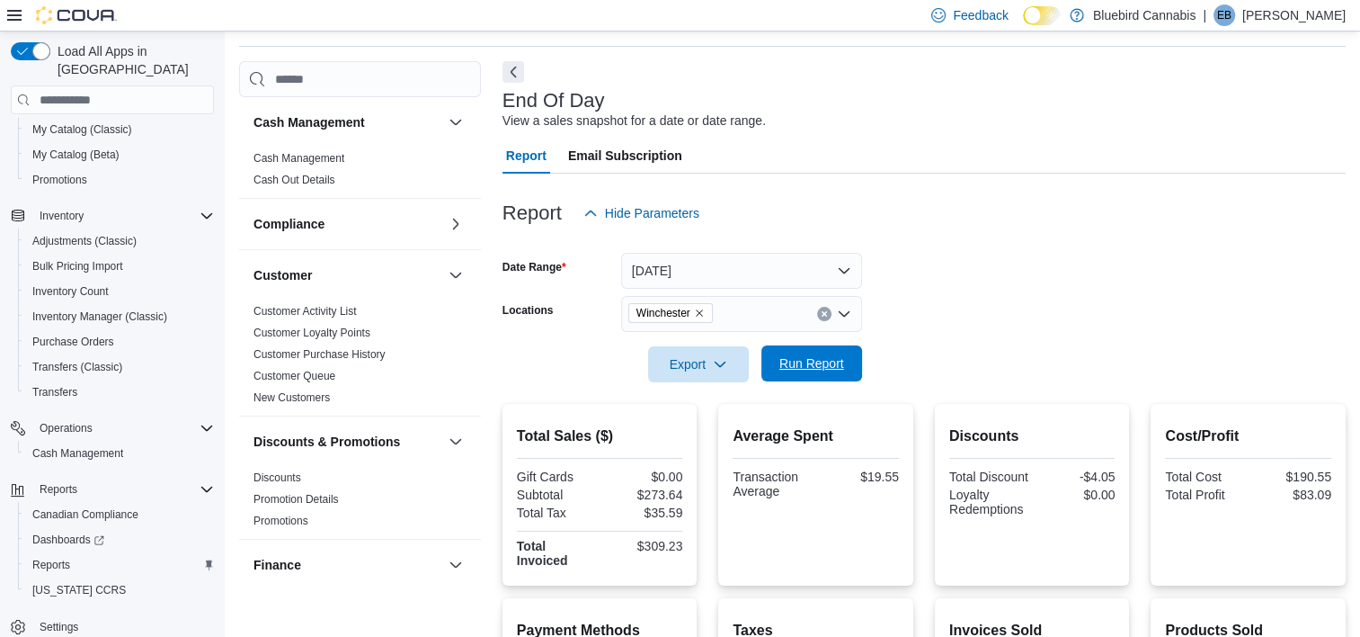
click at [796, 367] on span "Run Report" at bounding box center [811, 363] width 65 height 18
click at [696, 311] on icon "Remove Winchester from selection in this group" at bounding box center [699, 312] width 11 height 11
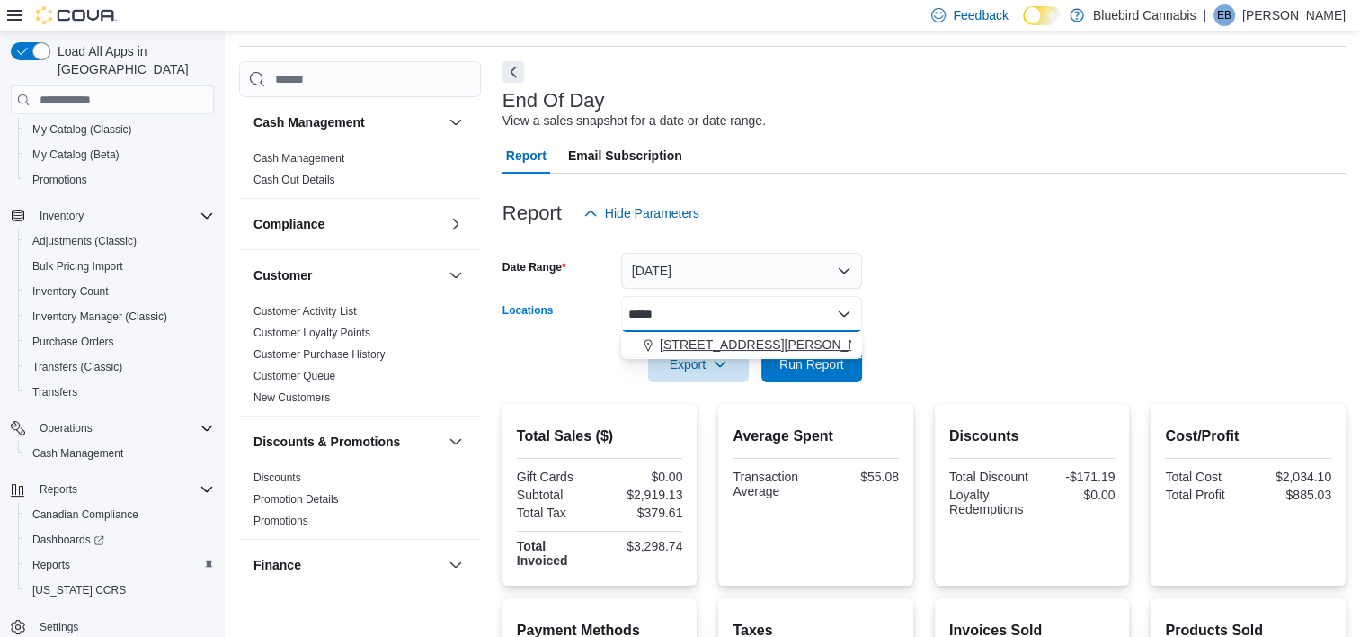
type input "*****"
click at [708, 340] on span "[STREET_ADDRESS][PERSON_NAME]" at bounding box center [774, 344] width 228 height 18
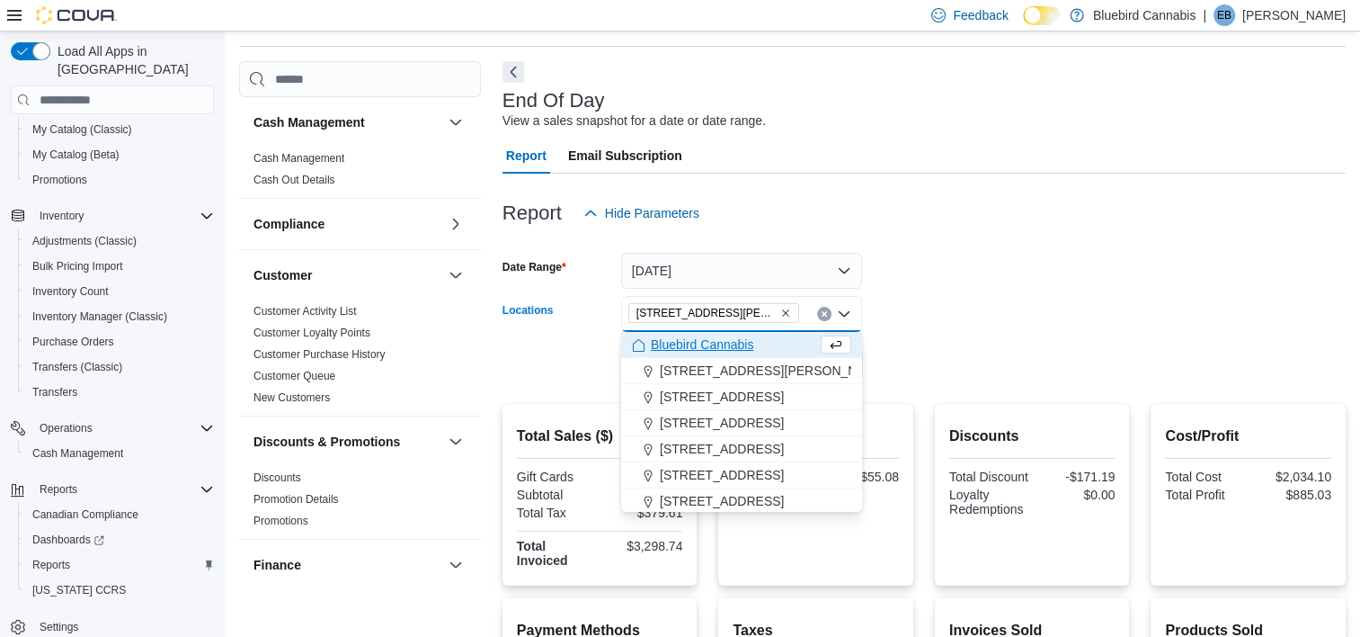
click at [996, 316] on form "Date Range [DATE] Locations [STREET_ADDRESS][PERSON_NAME] Combo box. Selected. …" at bounding box center [924, 306] width 843 height 151
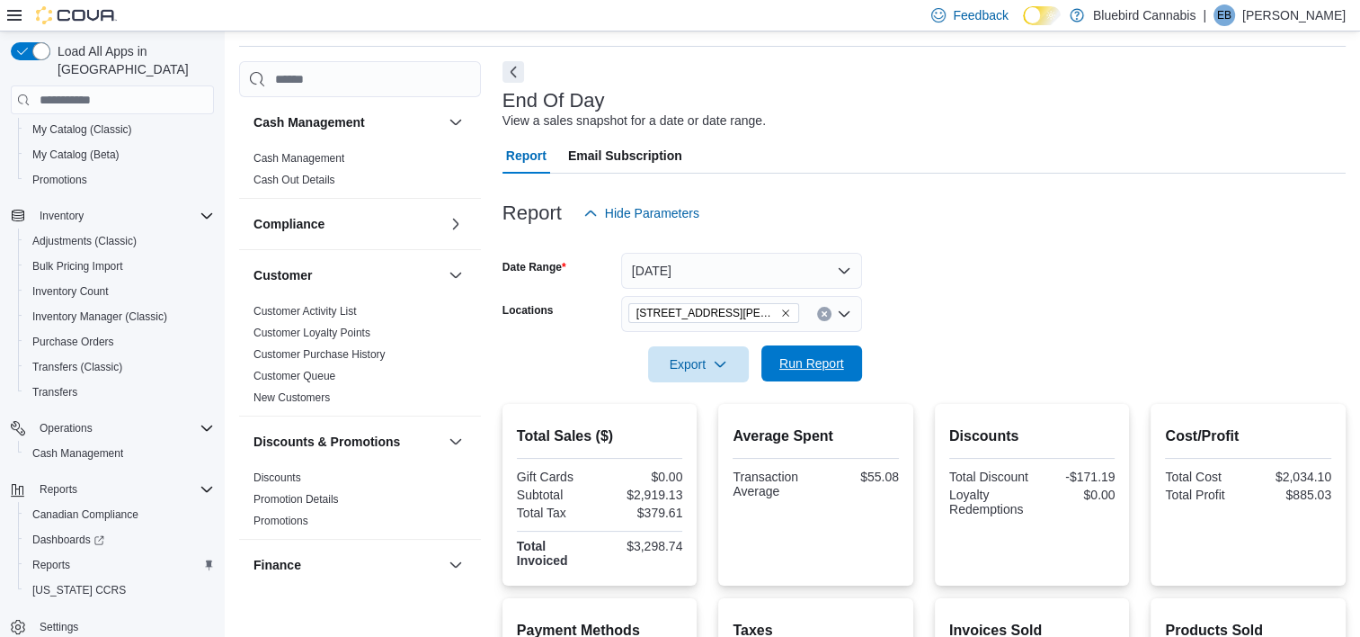
click at [847, 376] on span "Run Report" at bounding box center [811, 363] width 79 height 36
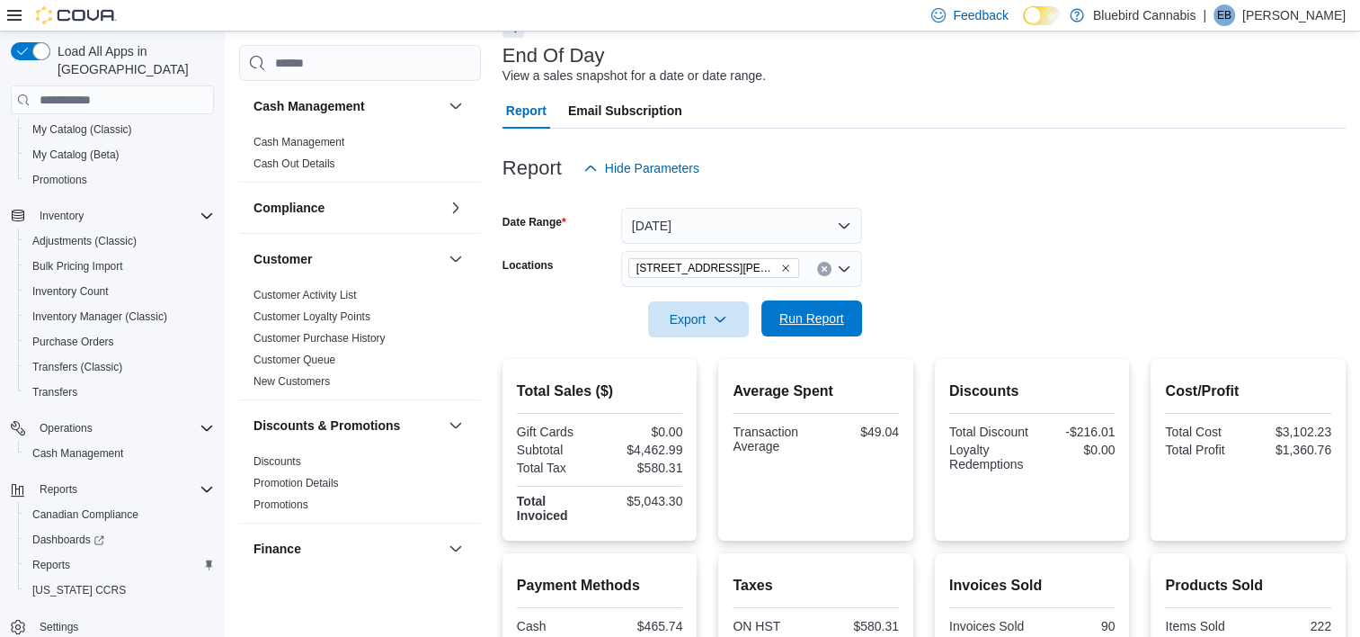
scroll to position [91, 0]
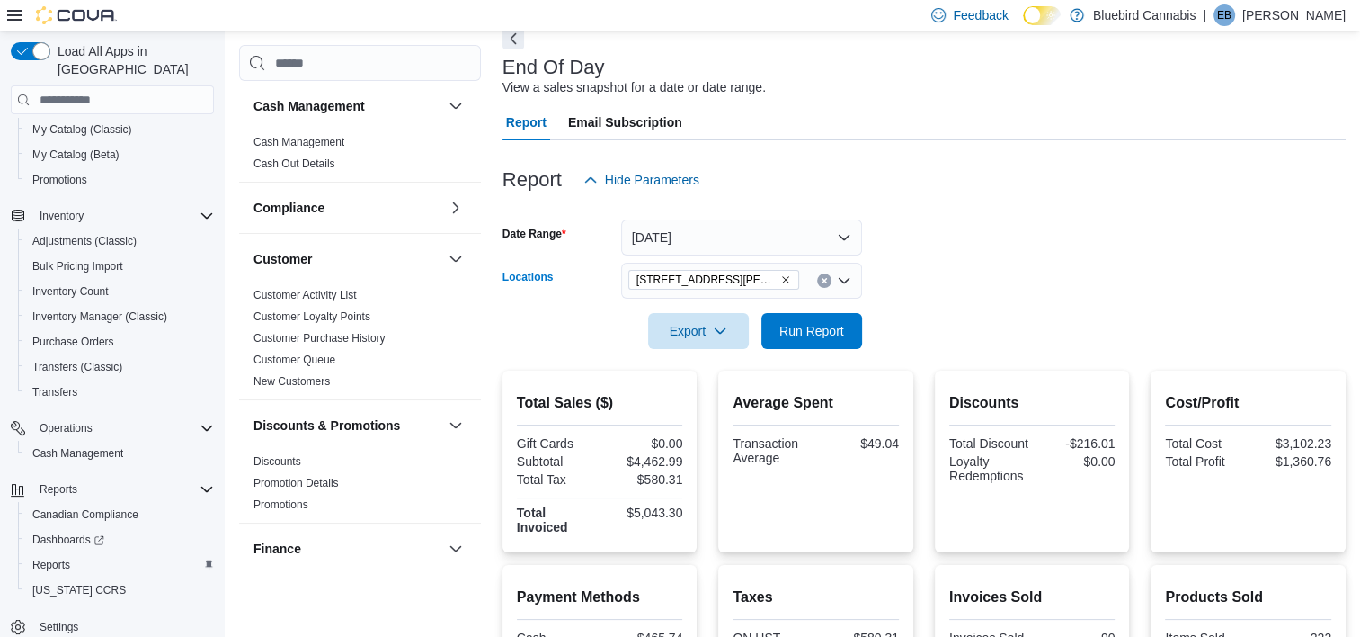
click at [783, 277] on icon "Remove 499 TERRY FOX DR., UNIT 60, Kanata from selection in this group" at bounding box center [785, 280] width 7 height 7
type input "***"
click at [690, 306] on span "Winchester" at bounding box center [691, 311] width 63 height 18
click at [1177, 259] on form "Date Range [DATE] Locations Winchester Export Run Report" at bounding box center [924, 273] width 843 height 151
click at [822, 318] on span "Run Report" at bounding box center [811, 330] width 79 height 36
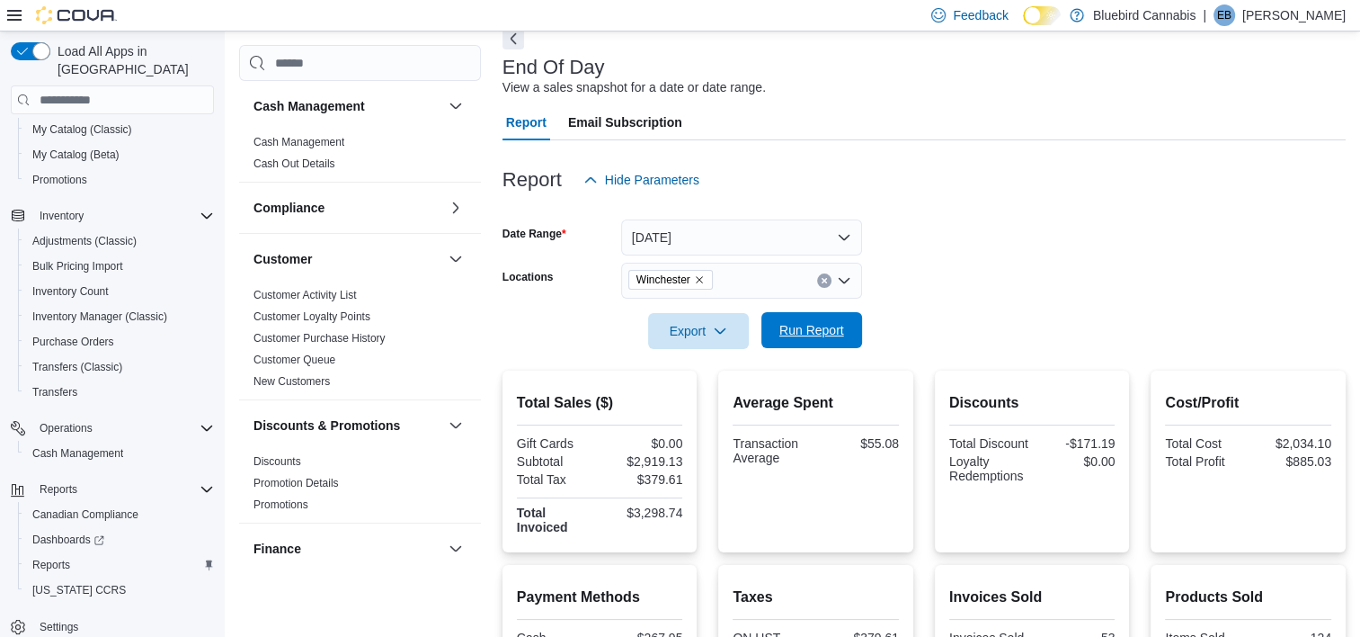
click at [813, 342] on span "Run Report" at bounding box center [811, 330] width 79 height 36
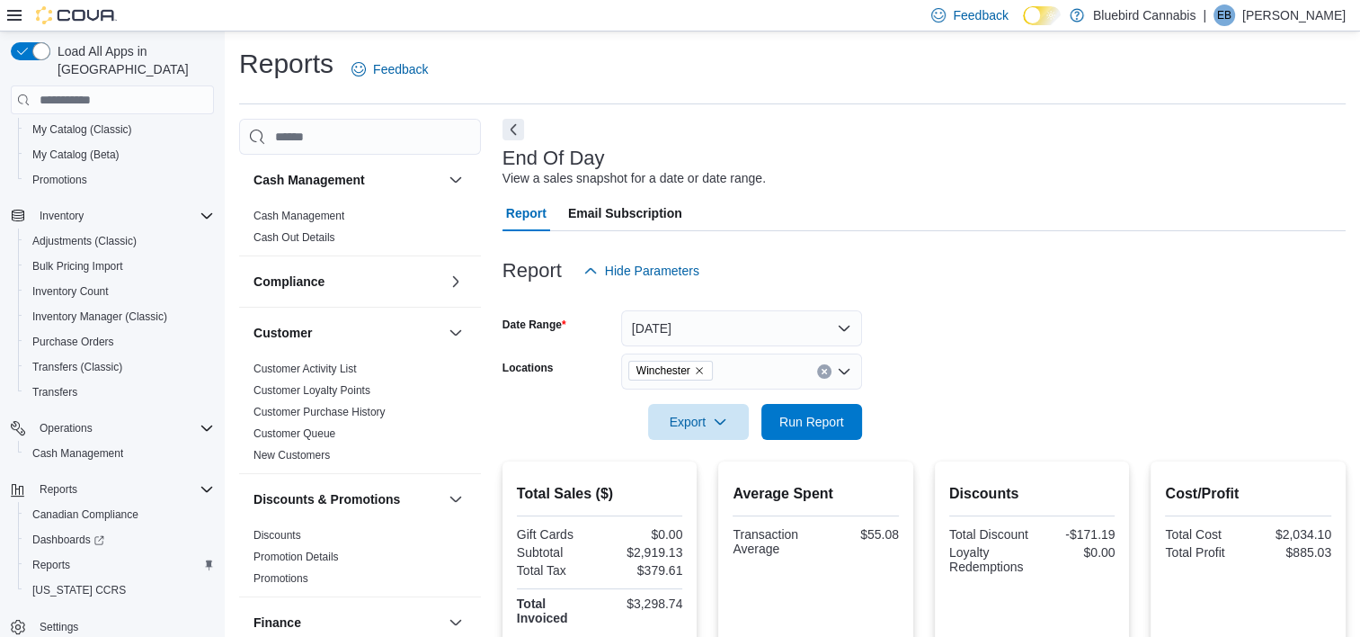
click at [703, 369] on icon "Remove Winchester from selection in this group" at bounding box center [699, 370] width 11 height 11
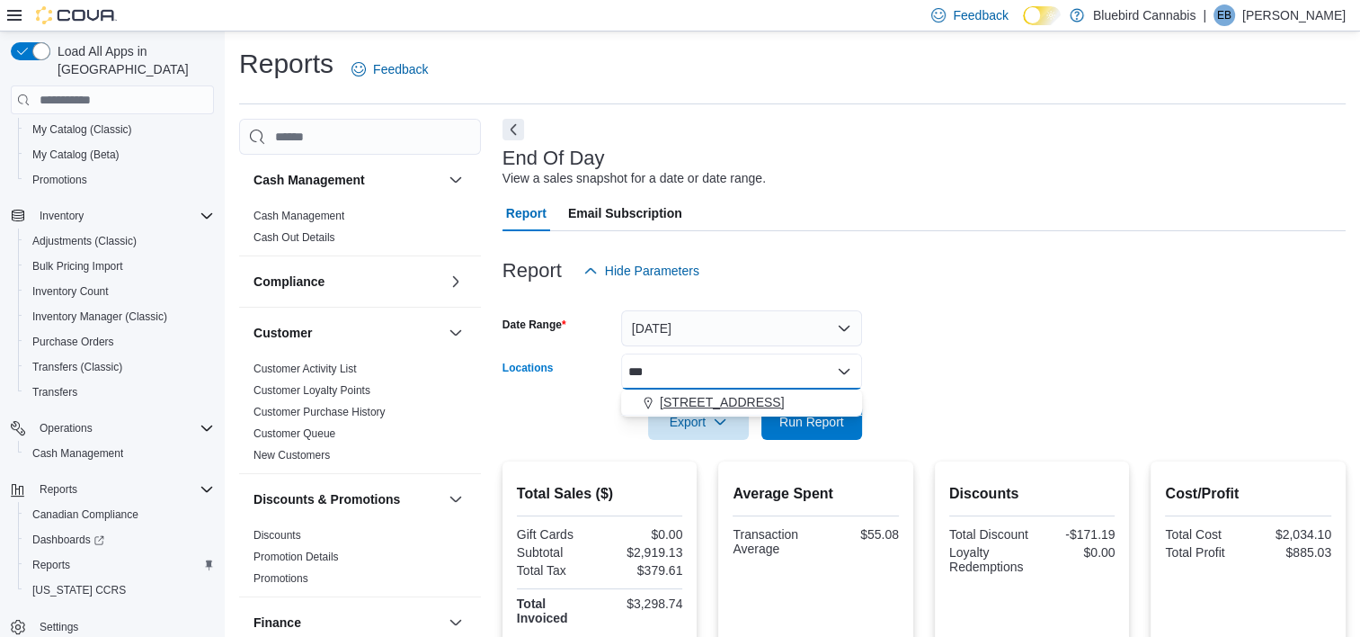
type input "***"
click at [708, 396] on span "[STREET_ADDRESS]" at bounding box center [722, 402] width 124 height 18
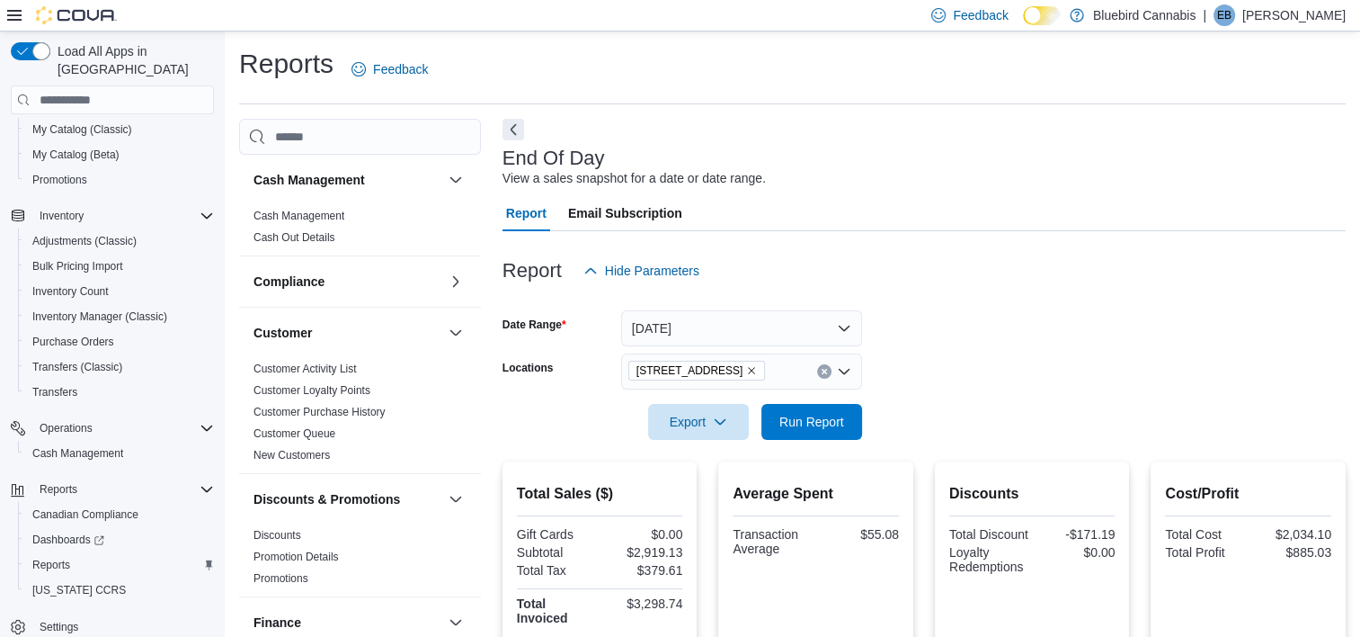
click at [1075, 316] on form "Date Range [DATE] Locations [STREET_ADDRESS] Export Run Report" at bounding box center [924, 364] width 843 height 151
click at [838, 411] on span "Run Report" at bounding box center [811, 421] width 79 height 36
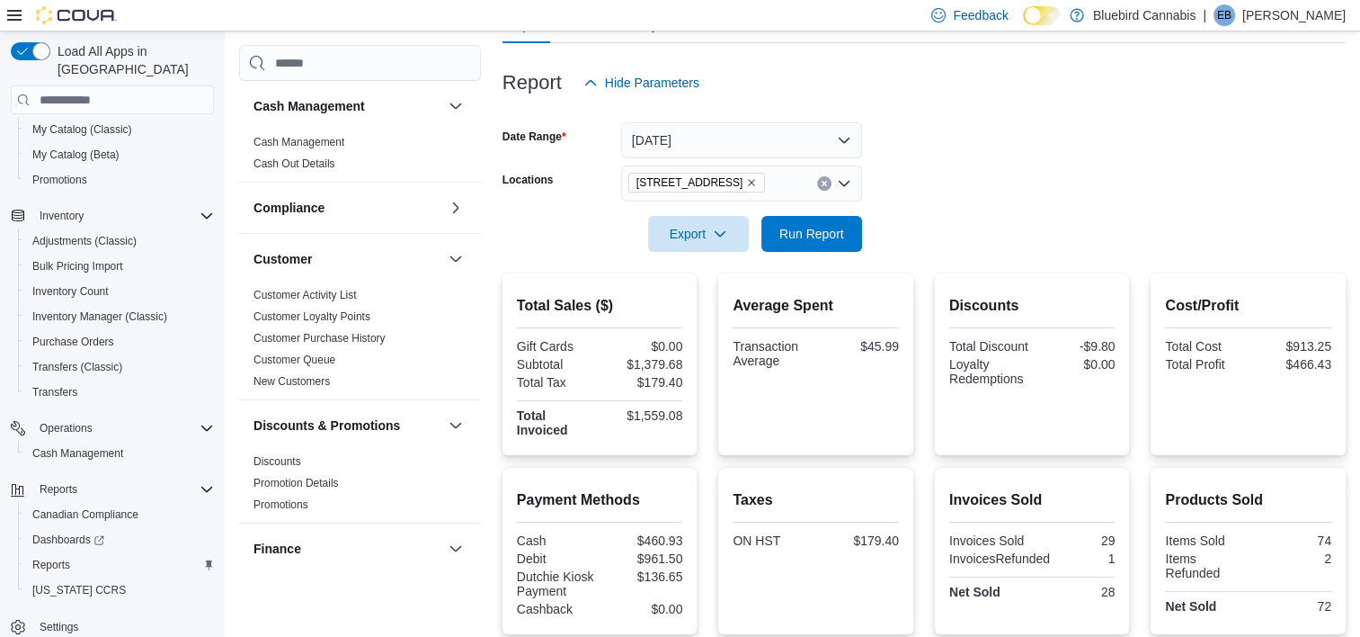
scroll to position [187, 0]
click at [757, 185] on icon "Remove 5530 Manotick Main St. from selection in this group" at bounding box center [751, 183] width 11 height 11
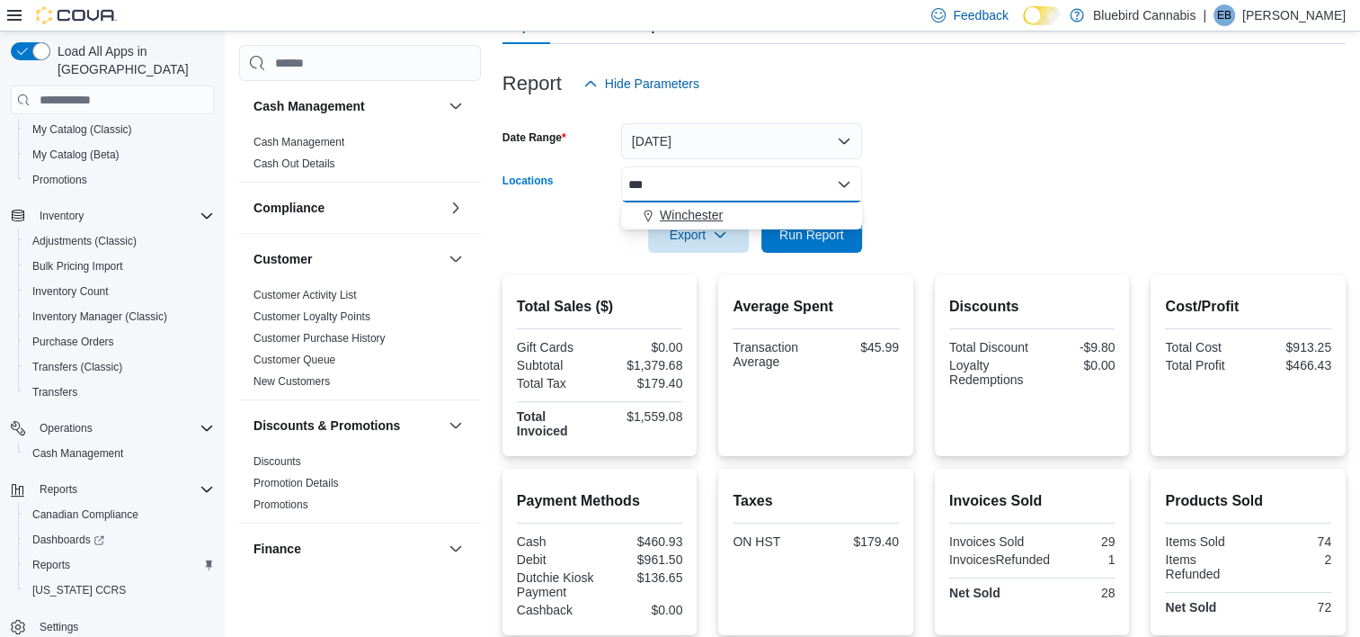
type input "***"
click at [677, 212] on span "Winchester" at bounding box center [691, 215] width 63 height 18
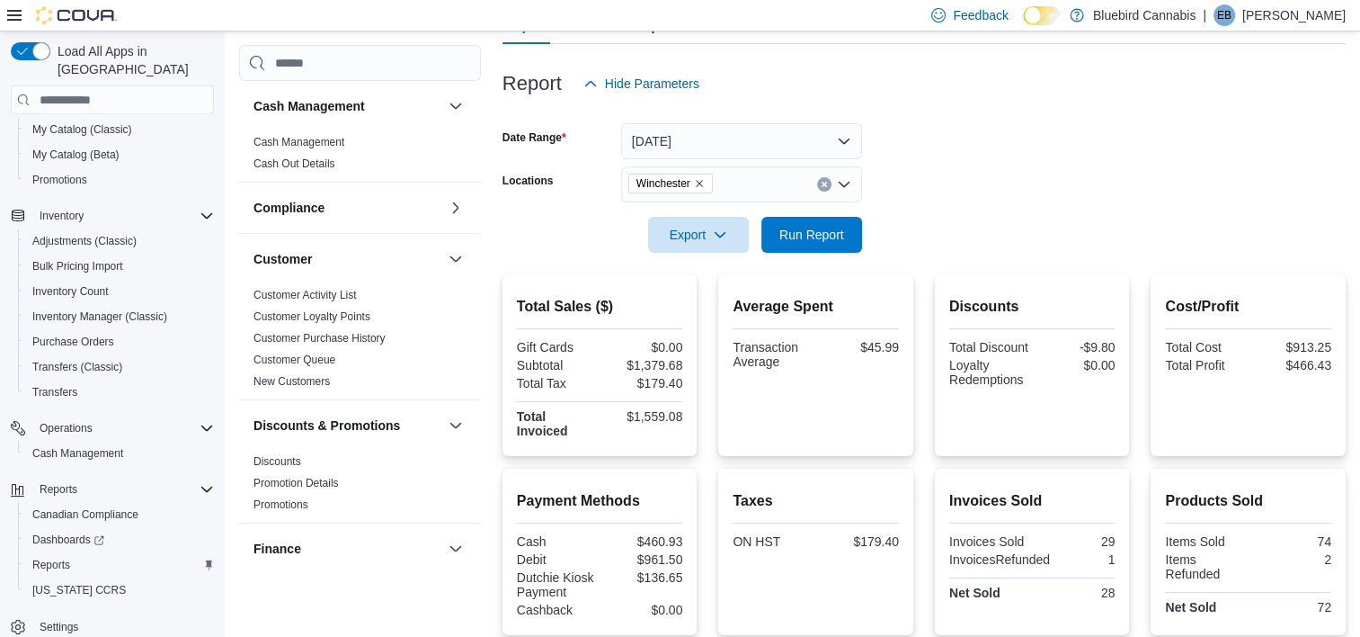
click at [1068, 155] on form "Date Range [DATE] Locations Winchester Export Run Report" at bounding box center [924, 177] width 843 height 151
click at [824, 244] on span "Run Report" at bounding box center [811, 234] width 79 height 36
